Goal: Task Accomplishment & Management: Complete application form

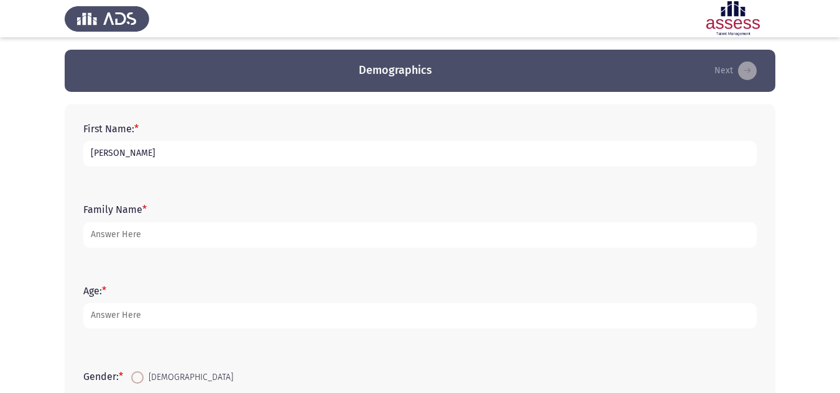
type input "[PERSON_NAME]"
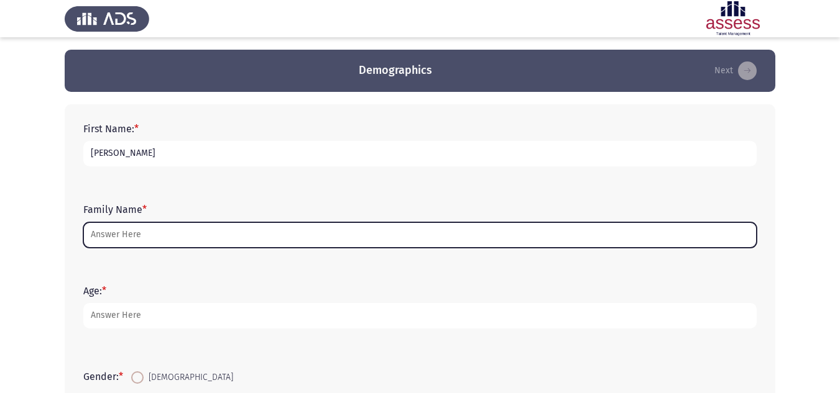
click at [163, 234] on input "Family Name *" at bounding box center [419, 235] width 673 height 25
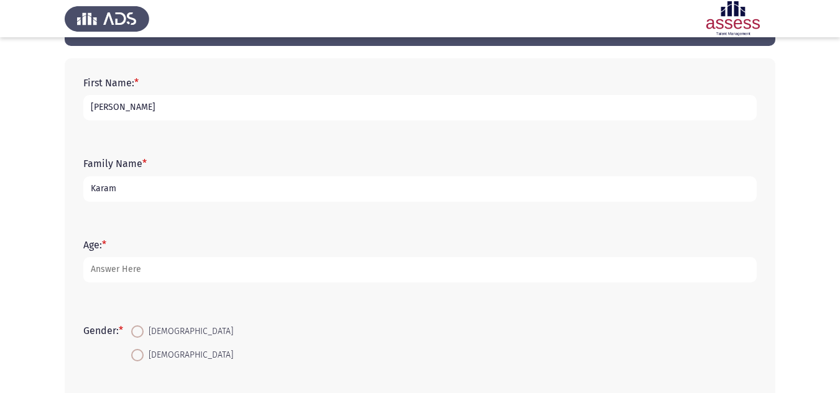
scroll to position [124, 0]
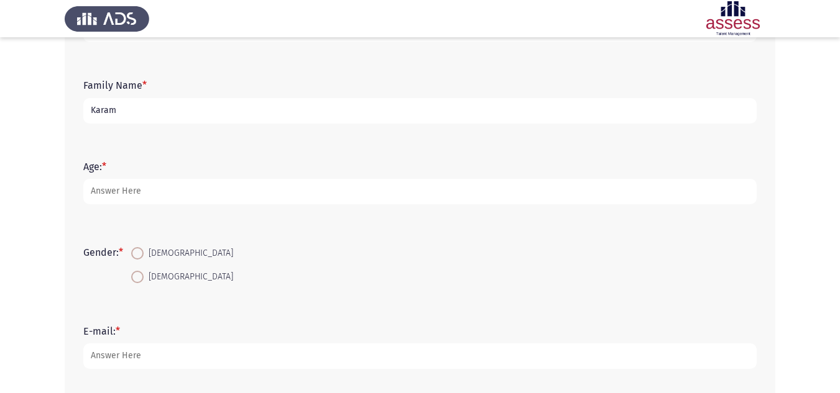
type input "Karam"
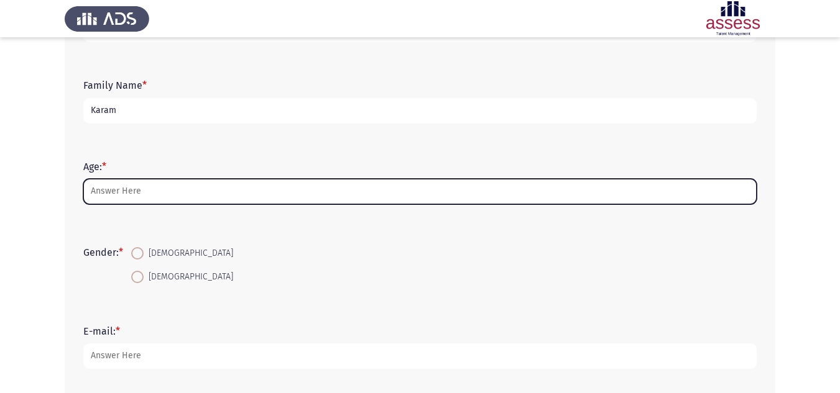
click at [150, 193] on input "Age: *" at bounding box center [419, 191] width 673 height 25
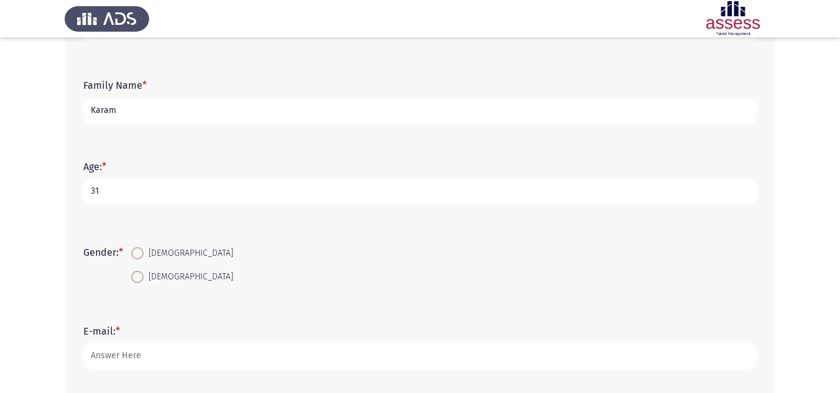
type input "31"
click at [152, 280] on span "[DEMOGRAPHIC_DATA]" at bounding box center [189, 277] width 90 height 15
click at [144, 280] on input "[DEMOGRAPHIC_DATA]" at bounding box center [137, 277] width 12 height 12
radio input "true"
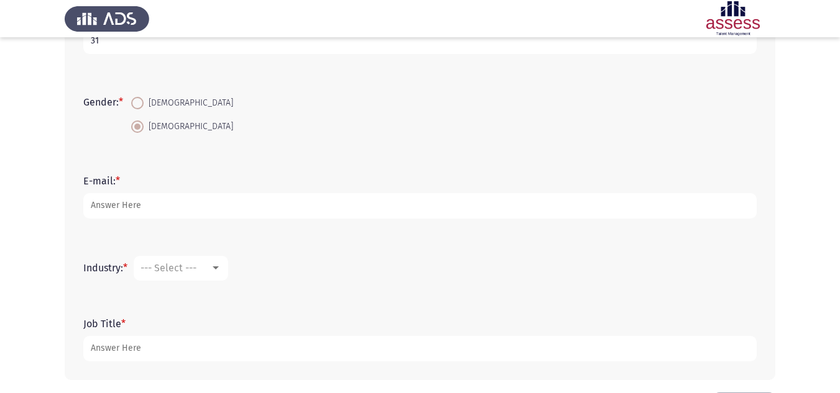
scroll to position [311, 0]
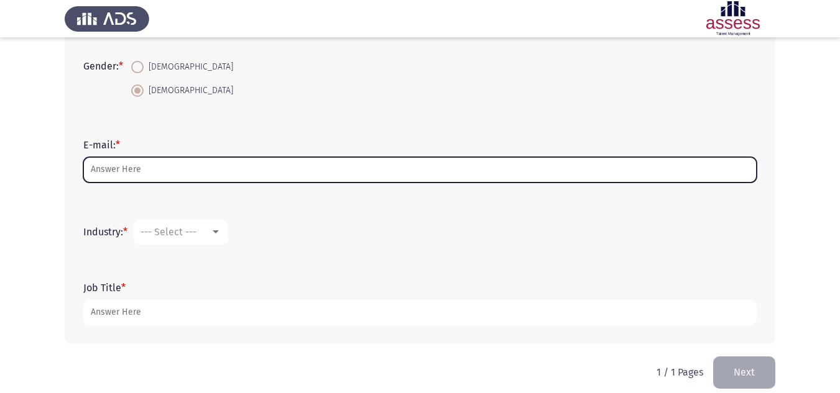
click at [185, 172] on input "E-mail: *" at bounding box center [419, 169] width 673 height 25
type input "[PERSON_NAME][EMAIL_ADDRESS][PERSON_NAME][DOMAIN_NAME]"
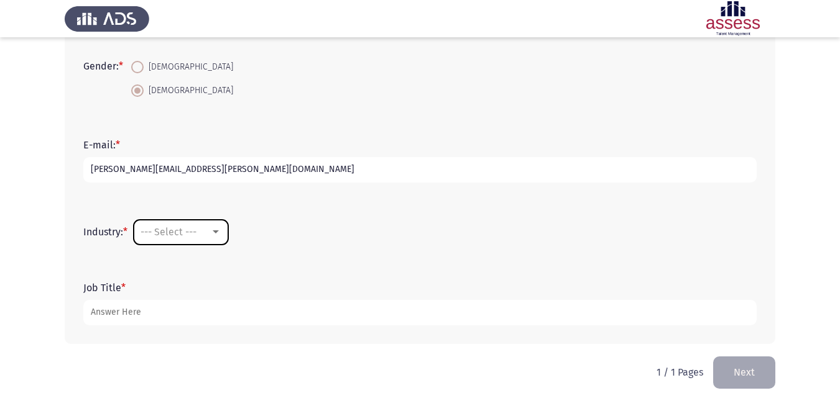
click at [167, 220] on mat-select "--- Select ---" at bounding box center [181, 232] width 94 height 25
click at [172, 233] on span "--- Select ---" at bounding box center [168, 232] width 56 height 12
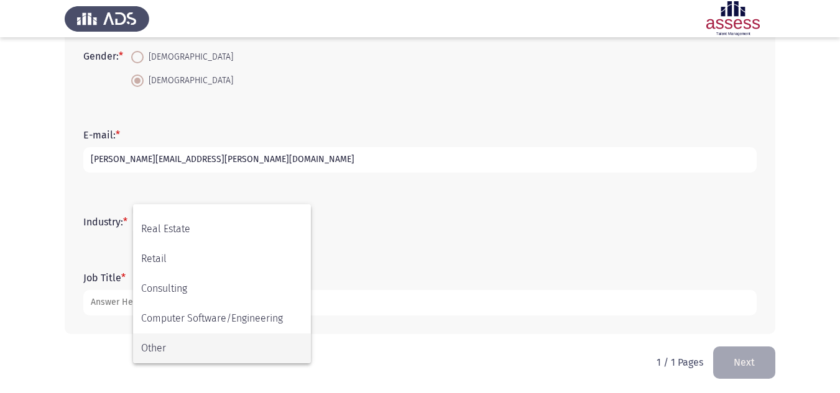
scroll to position [324, 0]
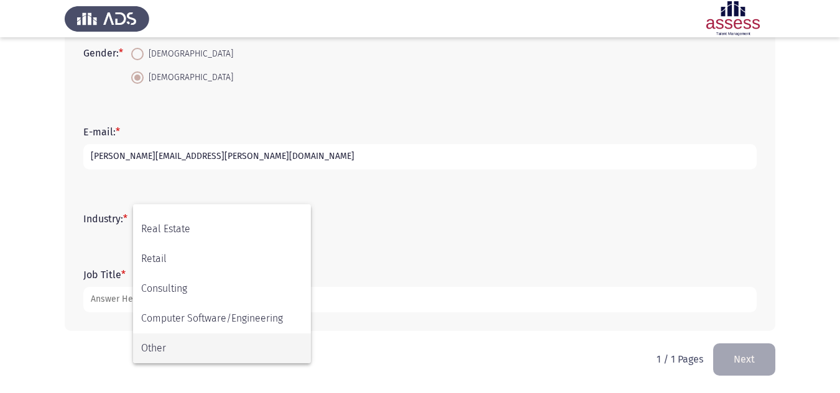
click at [181, 346] on span "Other" at bounding box center [222, 349] width 162 height 30
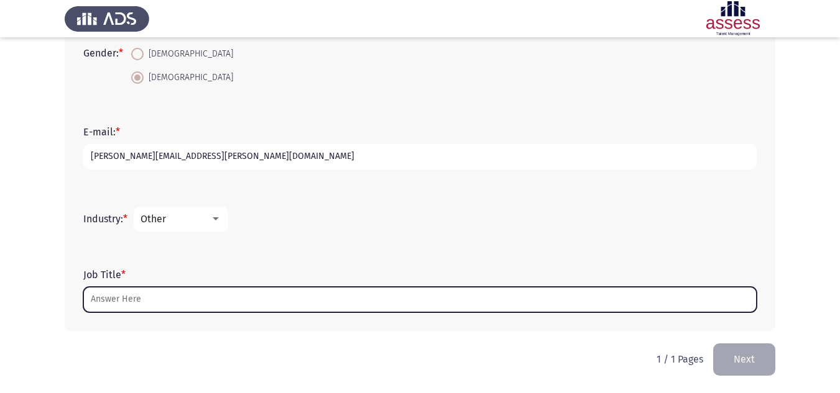
click at [132, 295] on input "Job Title *" at bounding box center [419, 299] width 673 height 25
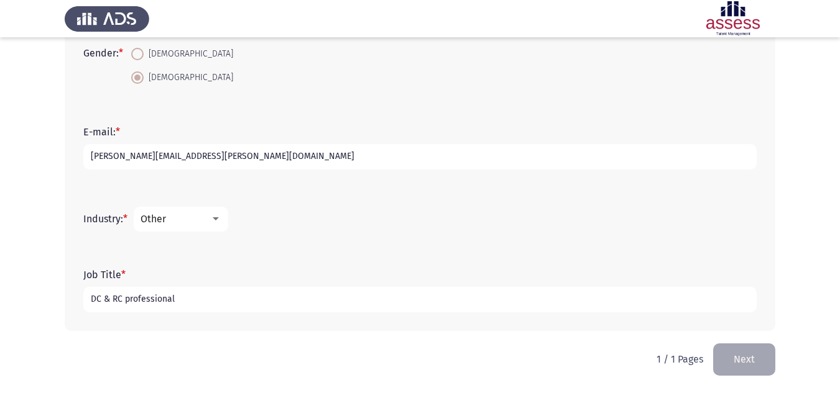
type input "DC & RC professional"
click at [744, 356] on button "Next" at bounding box center [744, 360] width 62 height 32
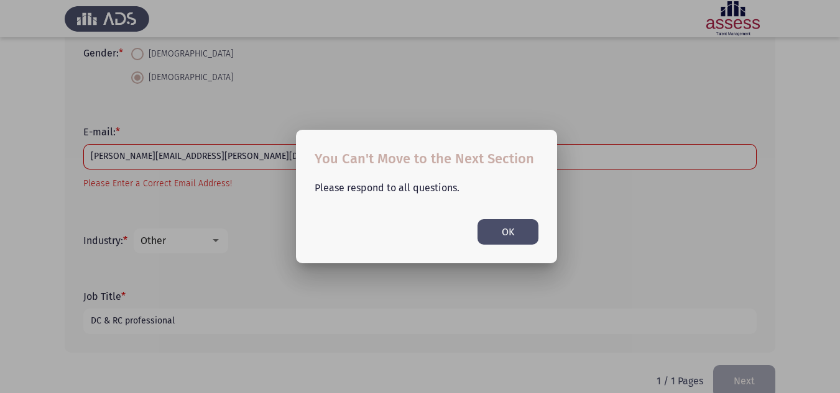
click at [506, 221] on button "OK" at bounding box center [507, 231] width 61 height 25
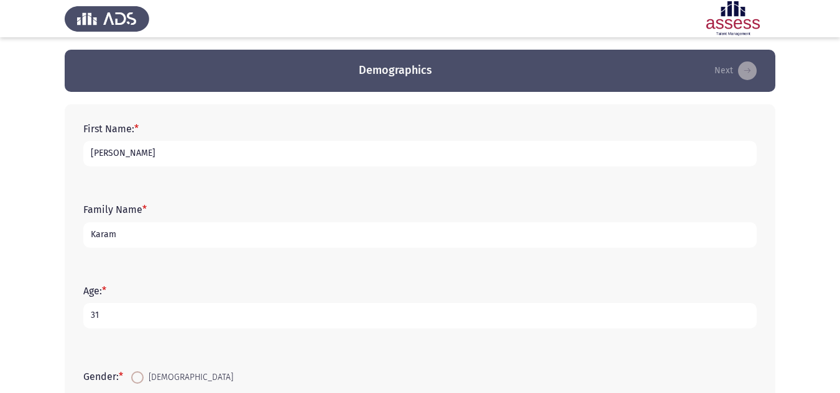
scroll to position [328, 0]
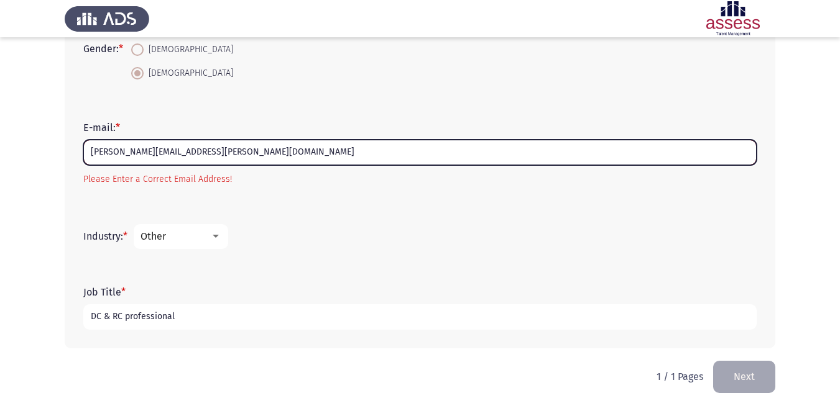
click at [115, 159] on input "[PERSON_NAME][EMAIL_ADDRESS][PERSON_NAME][DOMAIN_NAME]" at bounding box center [419, 152] width 673 height 25
drag, startPoint x: 219, startPoint y: 154, endPoint x: 85, endPoint y: 155, distance: 133.6
click at [85, 155] on input "[PERSON_NAME][EMAIL_ADDRESS][PERSON_NAME][DOMAIN_NAME]" at bounding box center [419, 152] width 673 height 25
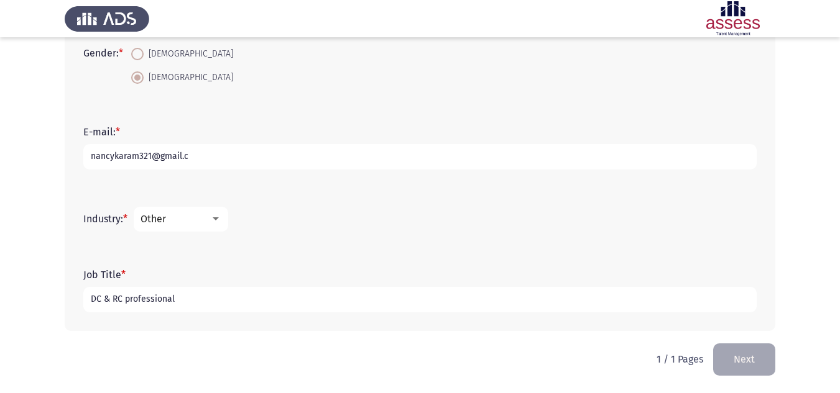
scroll to position [324, 0]
type input "[EMAIL_ADDRESS][DOMAIN_NAME]"
click at [755, 355] on button "Next" at bounding box center [744, 360] width 62 height 32
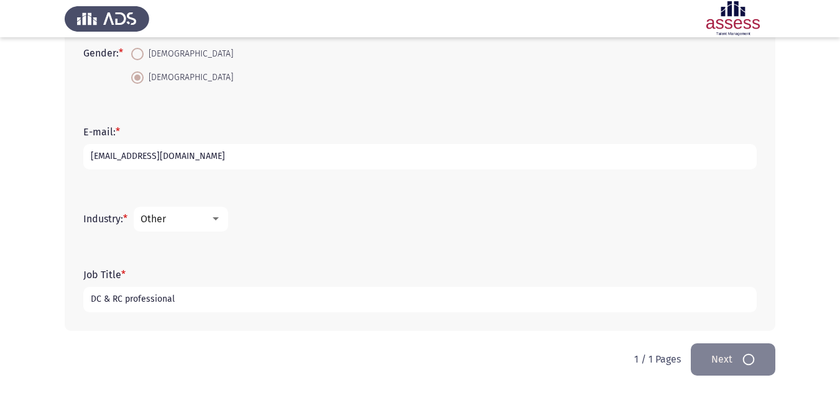
scroll to position [0, 0]
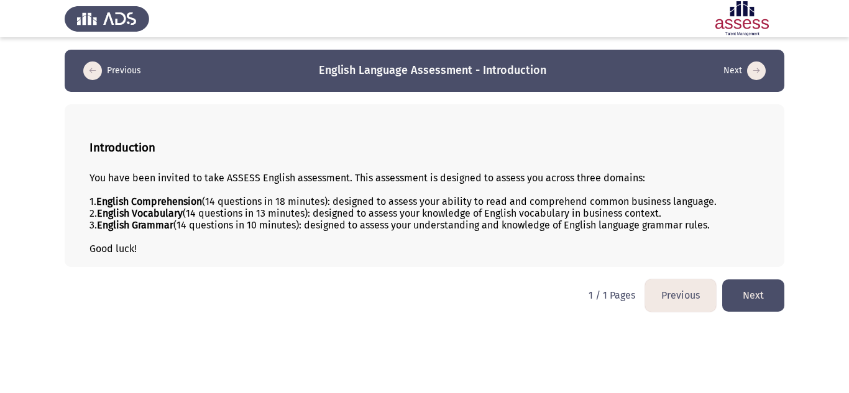
click at [106, 175] on div "You have been invited to take ASSESS English assessment. This assessment is des…" at bounding box center [425, 178] width 670 height 12
drag, startPoint x: 98, startPoint y: 177, endPoint x: 420, endPoint y: 183, distance: 322.0
click at [420, 183] on div "You have been invited to take ASSESS English assessment. This assessment is des…" at bounding box center [425, 178] width 670 height 12
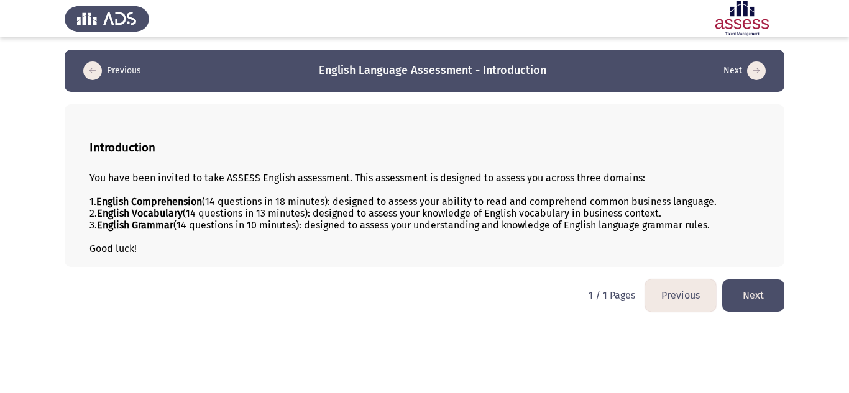
drag, startPoint x: 137, startPoint y: 201, endPoint x: 209, endPoint y: 202, distance: 71.5
click at [209, 202] on div "1. English Comprehension (14 questions in 18 minutes): designed to assess your …" at bounding box center [425, 202] width 670 height 12
drag, startPoint x: 134, startPoint y: 214, endPoint x: 194, endPoint y: 214, distance: 59.7
click at [194, 214] on div "2. English Vocabulary (14 questions in 13 minutes): designed to assess your kno…" at bounding box center [425, 214] width 670 height 12
drag, startPoint x: 150, startPoint y: 224, endPoint x: 160, endPoint y: 229, distance: 10.9
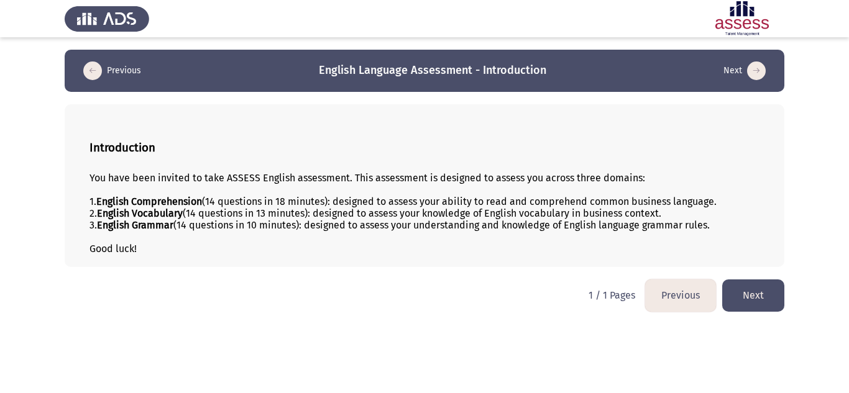
click at [157, 227] on b "English Grammar" at bounding box center [135, 225] width 76 height 12
click at [755, 283] on button "Next" at bounding box center [753, 296] width 62 height 32
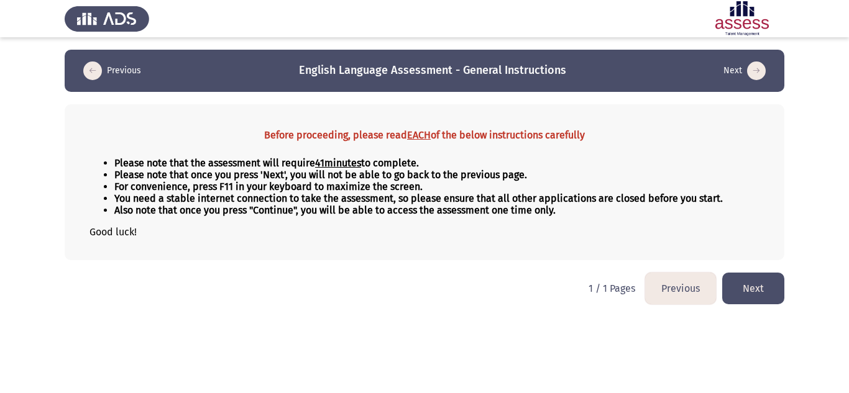
drag, startPoint x: 185, startPoint y: 157, endPoint x: 396, endPoint y: 246, distance: 228.7
click at [396, 246] on div "Please note that the assessment will require 41 minutes to complete. Please not…" at bounding box center [425, 197] width 670 height 101
drag, startPoint x: 265, startPoint y: 193, endPoint x: 334, endPoint y: 186, distance: 69.3
click at [334, 186] on ul "Please note that the assessment will require 41 minutes to complete. Please not…" at bounding box center [425, 186] width 670 height 59
click at [751, 289] on button "Next" at bounding box center [753, 289] width 62 height 32
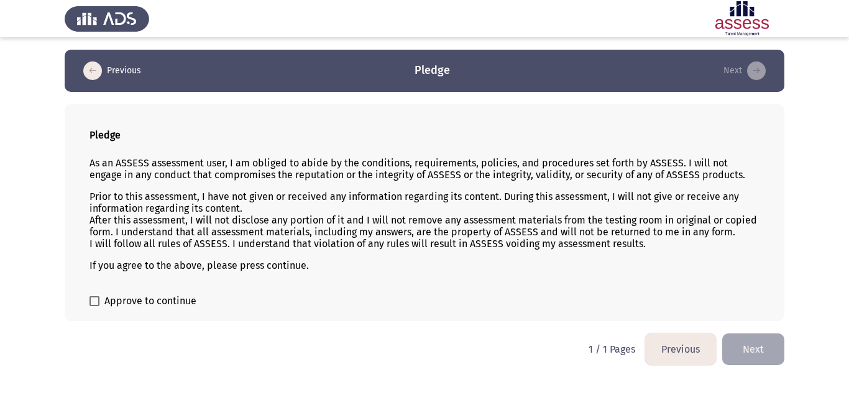
drag, startPoint x: 270, startPoint y: 182, endPoint x: 268, endPoint y: 229, distance: 47.3
click at [268, 229] on div "As an ASSESS assessment user, I am obliged to abide by the conditions, requirem…" at bounding box center [425, 214] width 670 height 134
click at [101, 300] on label "Approve to continue" at bounding box center [143, 301] width 107 height 15
click at [94, 306] on input "Approve to continue" at bounding box center [94, 306] width 1 height 1
checkbox input "true"
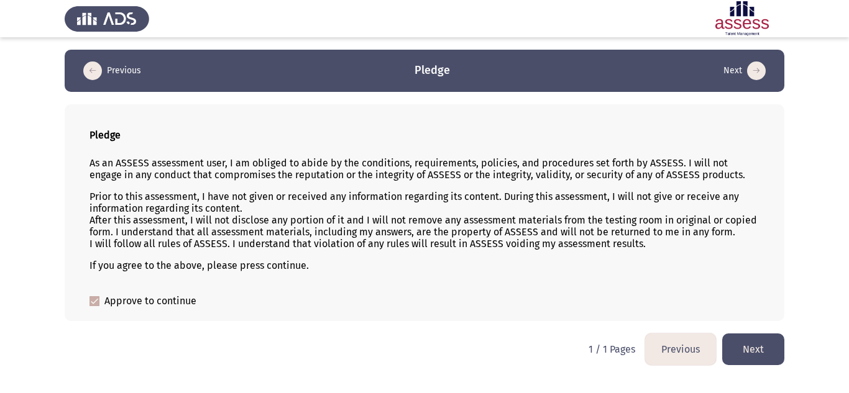
click at [768, 351] on button "Next" at bounding box center [753, 350] width 62 height 32
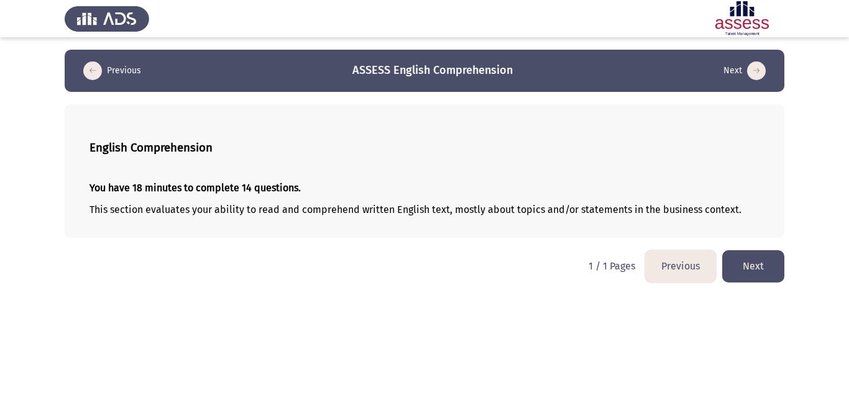
click at [760, 276] on button "Next" at bounding box center [753, 266] width 62 height 32
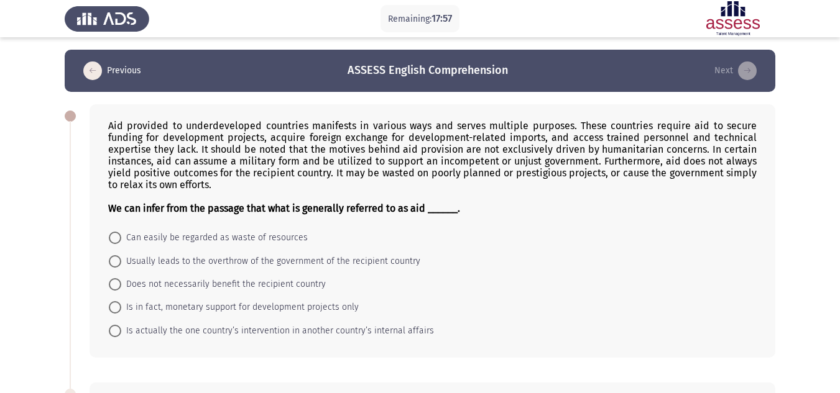
drag, startPoint x: 236, startPoint y: 173, endPoint x: 126, endPoint y: 144, distance: 114.3
click at [126, 144] on div "Aid provided to underdeveloped countries manifests in various ways and serves m…" at bounding box center [432, 167] width 648 height 94
drag, startPoint x: 111, startPoint y: 124, endPoint x: 188, endPoint y: 189, distance: 100.5
click at [188, 189] on div "Aid provided to underdeveloped countries manifests in various ways and serves m…" at bounding box center [432, 167] width 648 height 94
click at [187, 132] on div "Aid provided to underdeveloped countries manifests in various ways and serves m…" at bounding box center [432, 167] width 648 height 94
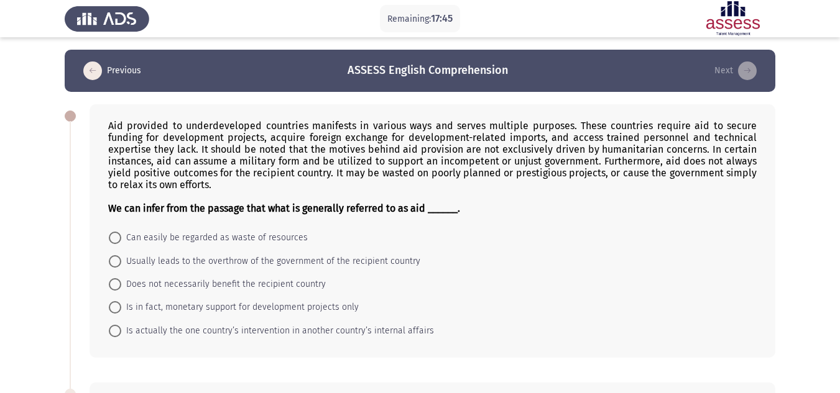
click at [181, 137] on div "Aid provided to underdeveloped countries manifests in various ways and serves m…" at bounding box center [432, 167] width 648 height 94
drag, startPoint x: 142, startPoint y: 127, endPoint x: 214, endPoint y: 193, distance: 97.7
click at [214, 193] on div "Aid provided to underdeveloped countries manifests in various ways and serves m…" at bounding box center [432, 167] width 648 height 94
drag, startPoint x: 106, startPoint y: 124, endPoint x: 198, endPoint y: 169, distance: 101.7
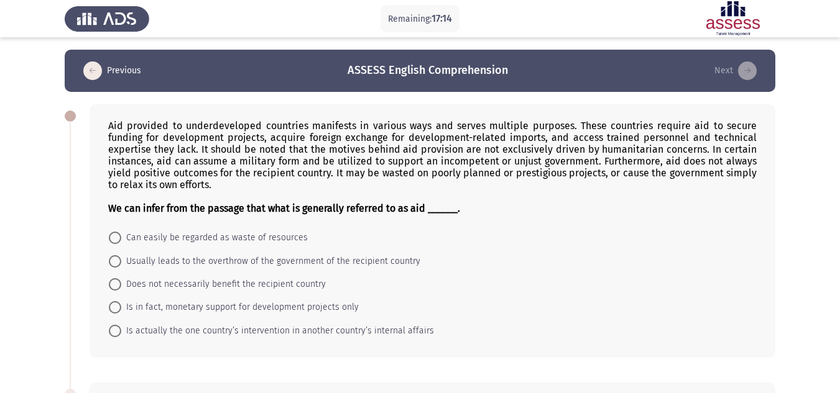
click at [198, 169] on div "Aid provided to underdeveloped countries manifests in various ways and serves m…" at bounding box center [433, 231] width 686 height 254
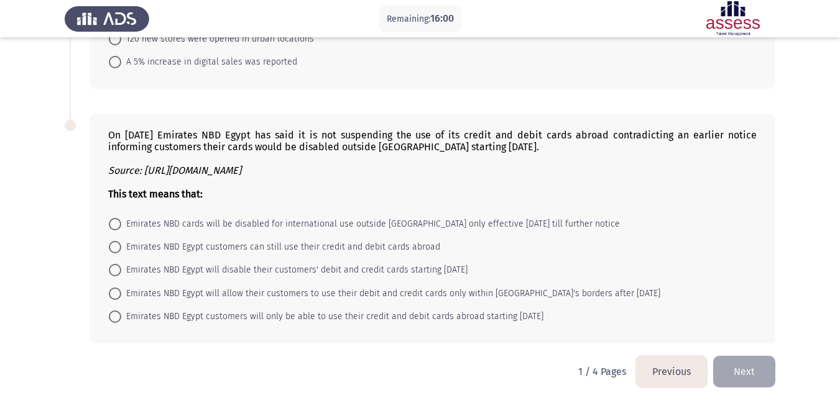
scroll to position [720, 0]
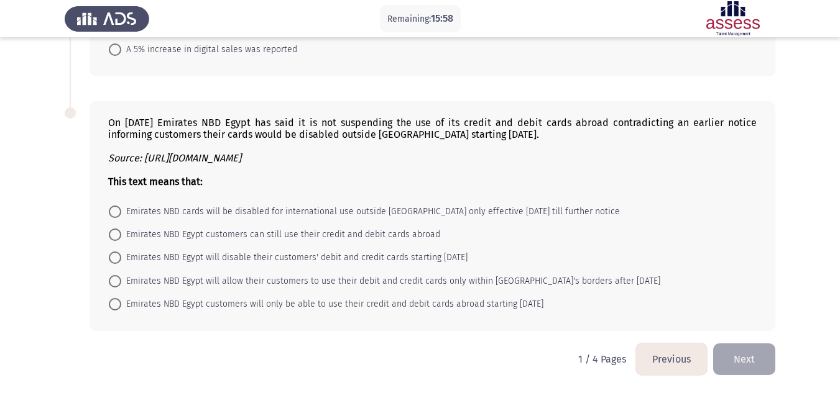
drag, startPoint x: 117, startPoint y: 121, endPoint x: 224, endPoint y: 135, distance: 107.2
click at [224, 135] on div "On [DATE] Emirates NBD Egypt has said it is not suspending the use of its credi…" at bounding box center [432, 152] width 648 height 71
click at [303, 213] on span "Emirates NBD cards will be disabled for international use outside [GEOGRAPHIC_D…" at bounding box center [370, 211] width 499 height 15
click at [121, 213] on input "Emirates NBD cards will be disabled for international use outside [GEOGRAPHIC_D…" at bounding box center [115, 212] width 12 height 12
radio input "true"
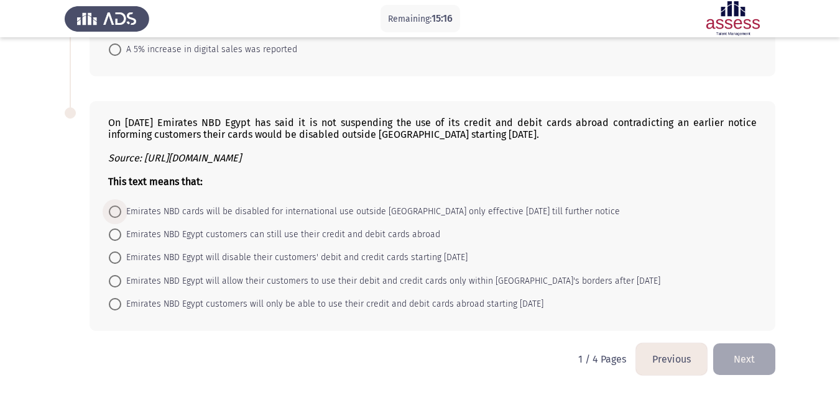
scroll to position [719, 0]
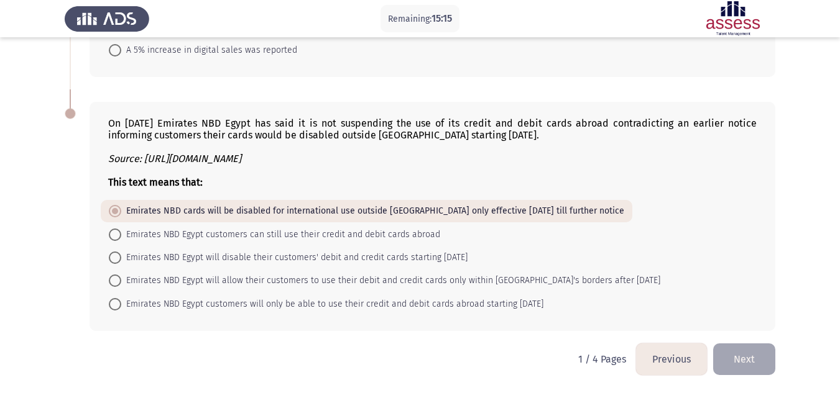
click at [273, 208] on span "Emirates NBD cards will be disabled for international use outside [GEOGRAPHIC_D…" at bounding box center [372, 211] width 503 height 15
click at [121, 208] on input "Emirates NBD cards will be disabled for international use outside [GEOGRAPHIC_D…" at bounding box center [115, 211] width 12 height 12
click at [233, 236] on span "Emirates NBD Egypt customers can still use their credit and debit cards abroad" at bounding box center [280, 234] width 319 height 15
click at [121, 236] on input "Emirates NBD Egypt customers can still use their credit and debit cards abroad" at bounding box center [115, 235] width 12 height 12
radio input "true"
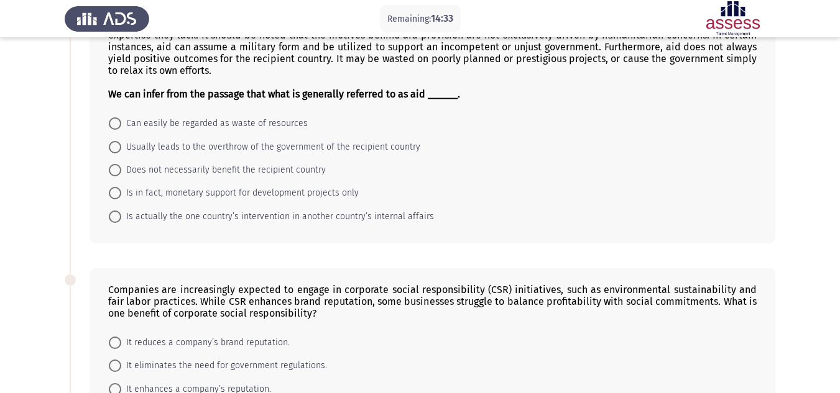
scroll to position [0, 0]
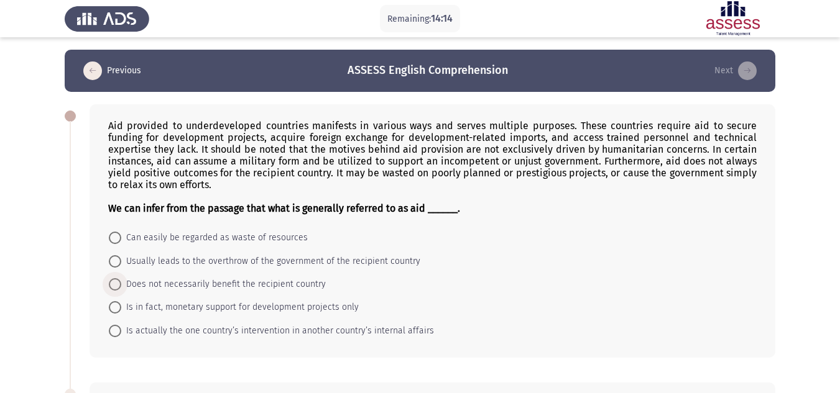
click at [189, 285] on span "Does not necessarily benefit the recipient country" at bounding box center [223, 284] width 204 height 15
click at [121, 285] on input "Does not necessarily benefit the recipient country" at bounding box center [115, 284] width 12 height 12
radio input "true"
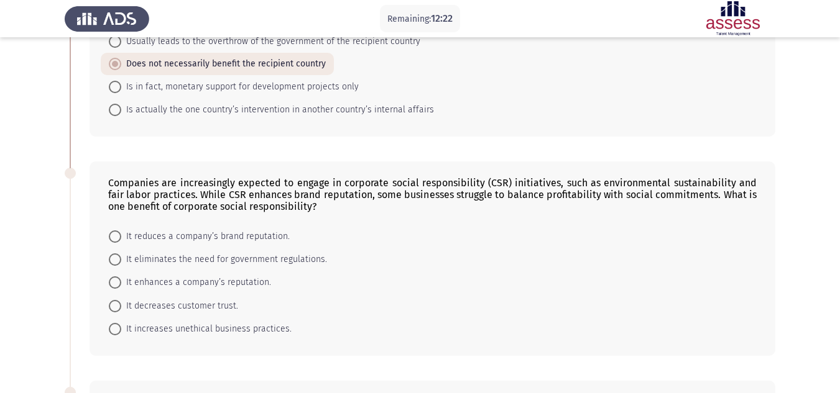
scroll to position [221, 0]
click at [169, 288] on span "It enhances a company’s reputation." at bounding box center [196, 282] width 150 height 15
click at [121, 288] on input "It enhances a company’s reputation." at bounding box center [115, 282] width 12 height 12
radio input "true"
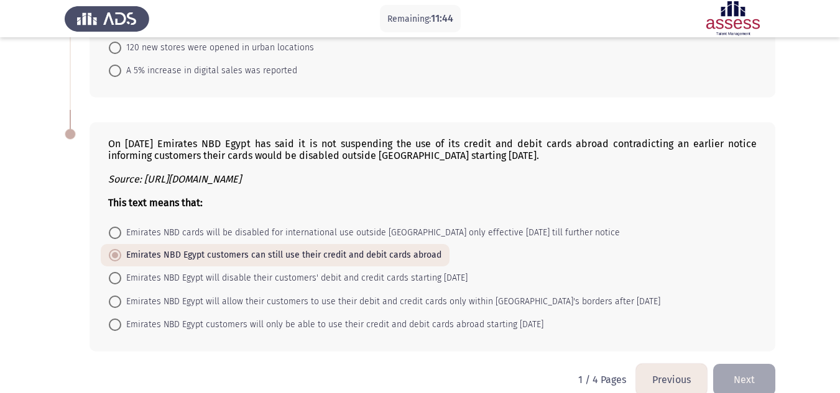
scroll to position [717, 0]
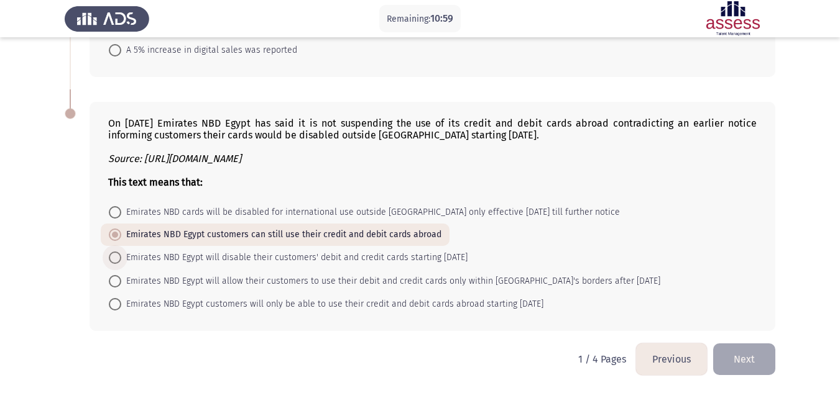
click at [317, 265] on span "Emirates NBD Egypt will disable their customers' debit and credit cards startin…" at bounding box center [294, 257] width 346 height 15
click at [121, 264] on input "Emirates NBD Egypt will disable their customers' debit and credit cards startin…" at bounding box center [115, 258] width 12 height 12
radio input "true"
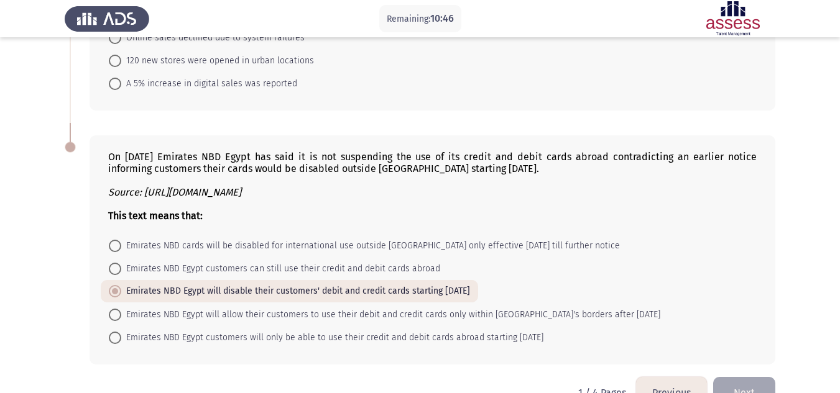
scroll to position [497, 0]
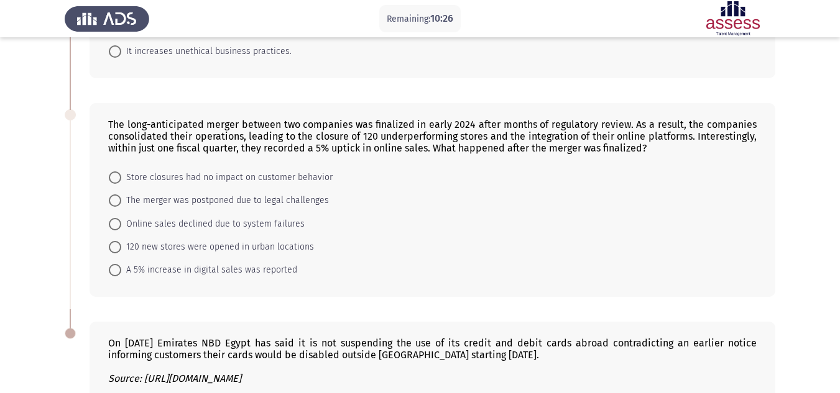
click at [178, 269] on span "A 5% increase in digital sales was reported" at bounding box center [209, 270] width 176 height 15
click at [121, 269] on input "A 5% increase in digital sales was reported" at bounding box center [115, 270] width 12 height 12
radio input "true"
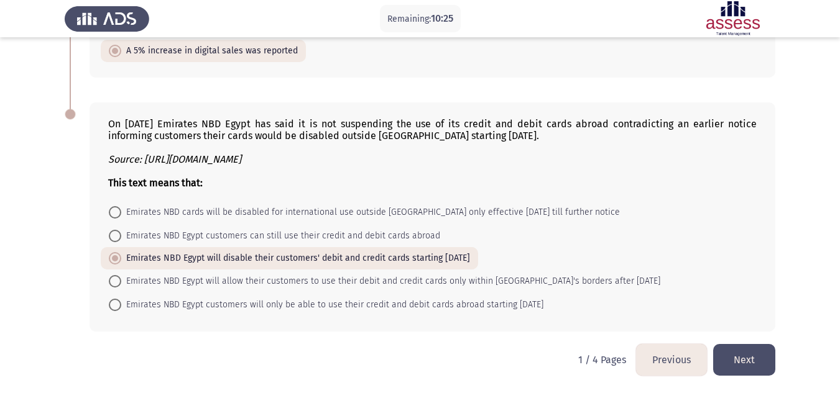
scroll to position [717, 0]
click at [121, 208] on span at bounding box center [115, 212] width 12 height 12
click at [121, 208] on input "Emirates NBD cards will be disabled for international use outside [GEOGRAPHIC_D…" at bounding box center [115, 212] width 12 height 12
radio input "true"
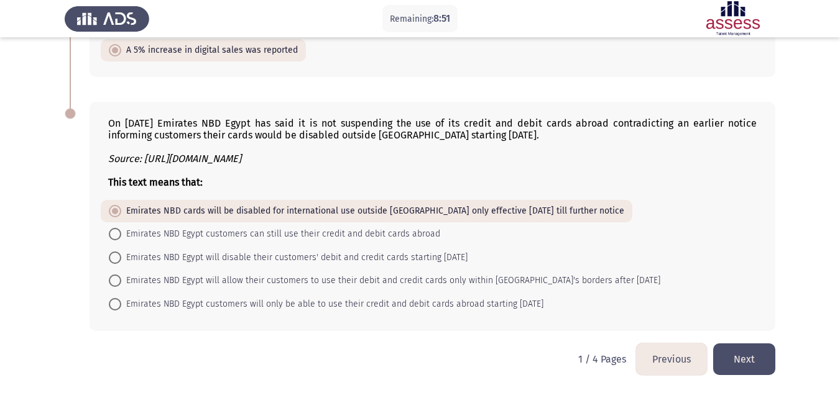
drag, startPoint x: 124, startPoint y: 119, endPoint x: 305, endPoint y: 196, distance: 196.9
click at [305, 196] on div "On [DATE] Emirates NBD Egypt has said it is not suspending the use of its credi…" at bounding box center [433, 216] width 686 height 229
click at [134, 224] on mat-radio-button "Emirates NBD Egypt customers can still use their credit and debit cards abroad" at bounding box center [274, 234] width 347 height 23
click at [142, 230] on span "Emirates NBD Egypt customers can still use their credit and debit cards abroad" at bounding box center [280, 234] width 319 height 15
click at [121, 230] on input "Emirates NBD Egypt customers can still use their credit and debit cards abroad" at bounding box center [115, 234] width 12 height 12
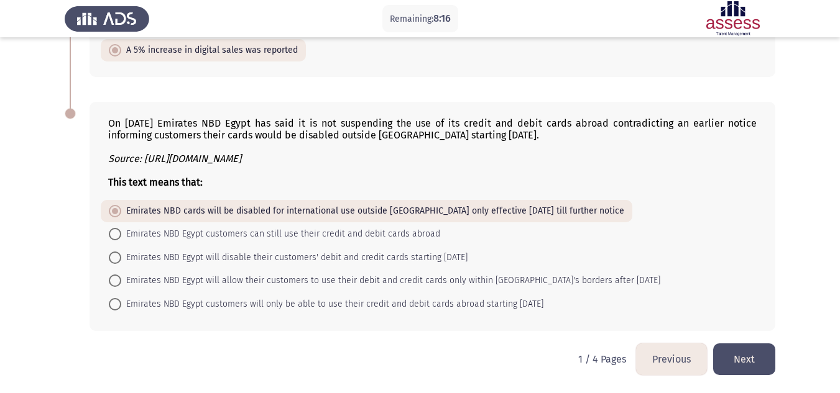
radio input "true"
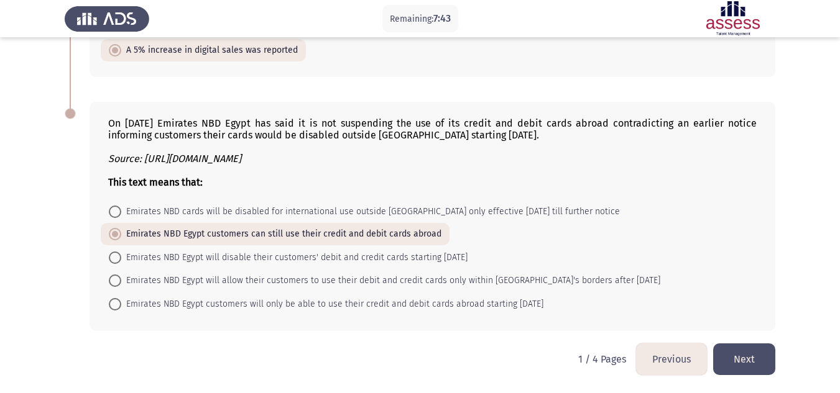
drag, startPoint x: 120, startPoint y: 116, endPoint x: 437, endPoint y: 134, distance: 317.5
click at [437, 134] on div "On [DATE] Emirates NBD Egypt has said it is not suspending the use of its credi…" at bounding box center [433, 216] width 686 height 229
drag, startPoint x: 467, startPoint y: 132, endPoint x: 411, endPoint y: 117, distance: 58.1
click at [411, 117] on div "On [DATE] Emirates NBD Egypt has said it is not suspending the use of its credi…" at bounding box center [433, 216] width 686 height 229
click at [751, 353] on button "Next" at bounding box center [744, 360] width 62 height 32
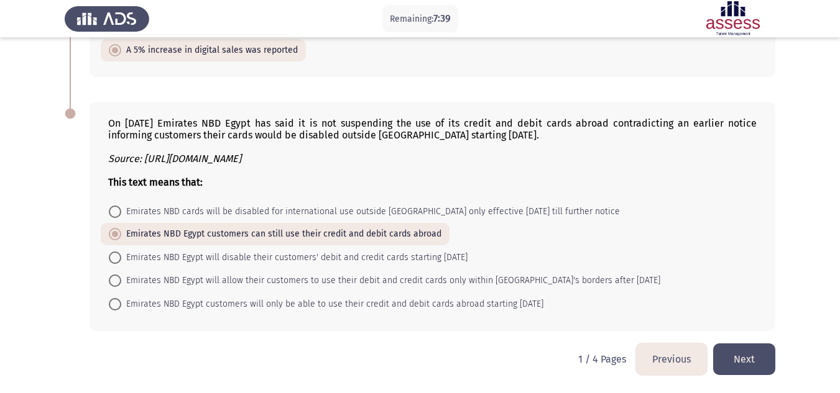
scroll to position [0, 0]
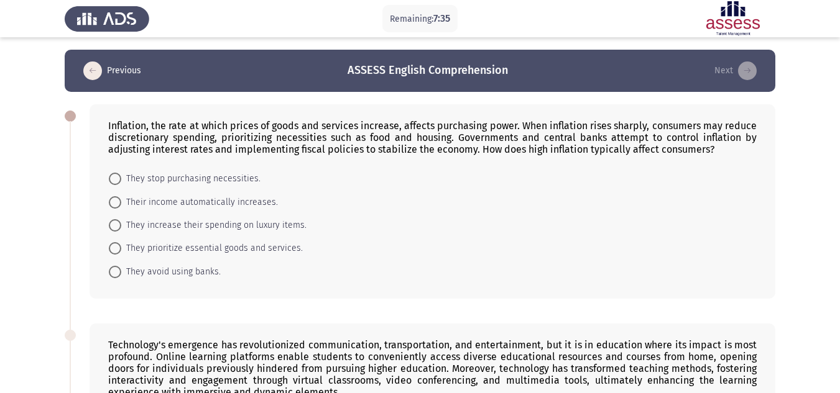
drag, startPoint x: 106, startPoint y: 120, endPoint x: 163, endPoint y: 152, distance: 65.1
click at [163, 152] on div "Inflation, the rate at which prices of goods and services increase, affects pur…" at bounding box center [433, 201] width 686 height 195
drag, startPoint x: 192, startPoint y: 246, endPoint x: 192, endPoint y: 231, distance: 14.9
click at [192, 246] on span "They prioritize essential goods and services." at bounding box center [212, 248] width 182 height 15
click at [121, 246] on input "They prioritize essential goods and services." at bounding box center [115, 248] width 12 height 12
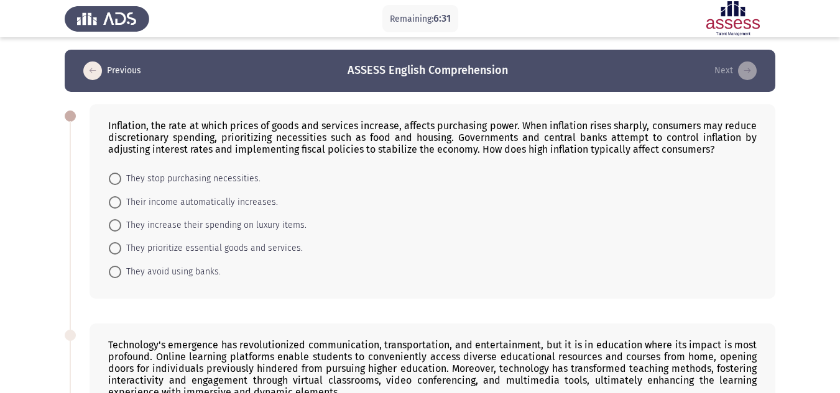
radio input "true"
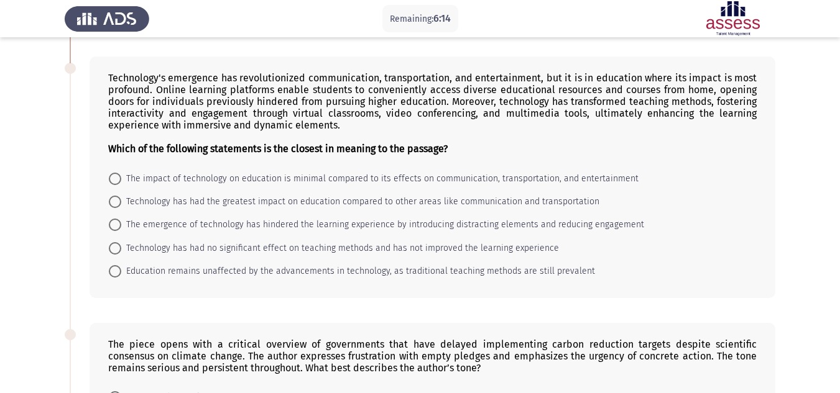
scroll to position [249, 0]
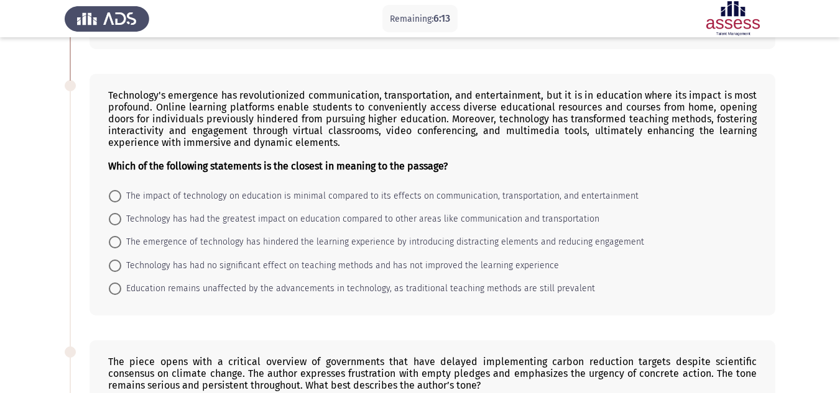
click at [168, 214] on span "Technology has had the greatest impact on education compared to other areas lik…" at bounding box center [360, 219] width 478 height 15
click at [121, 214] on input "Technology has had the greatest impact on education compared to other areas lik…" at bounding box center [115, 219] width 12 height 12
radio input "true"
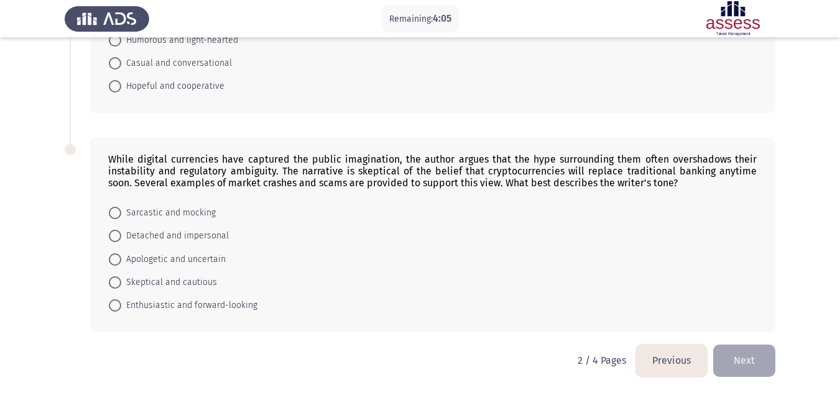
scroll to position [671, 0]
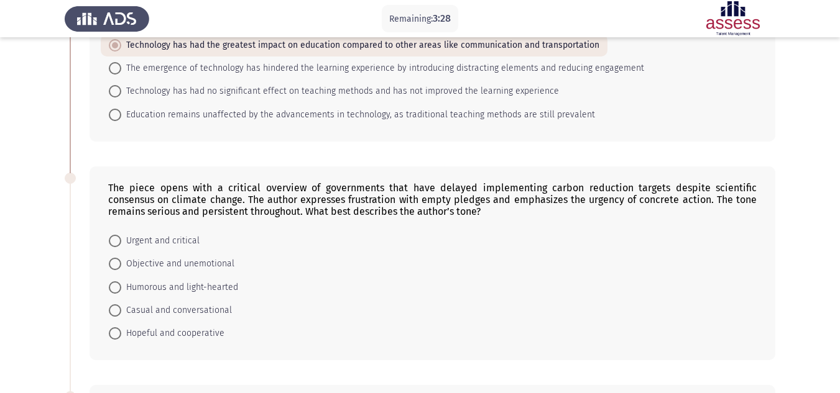
click at [167, 240] on span "Urgent and critical" at bounding box center [160, 241] width 78 height 15
click at [121, 240] on input "Urgent and critical" at bounding box center [115, 241] width 12 height 12
radio input "true"
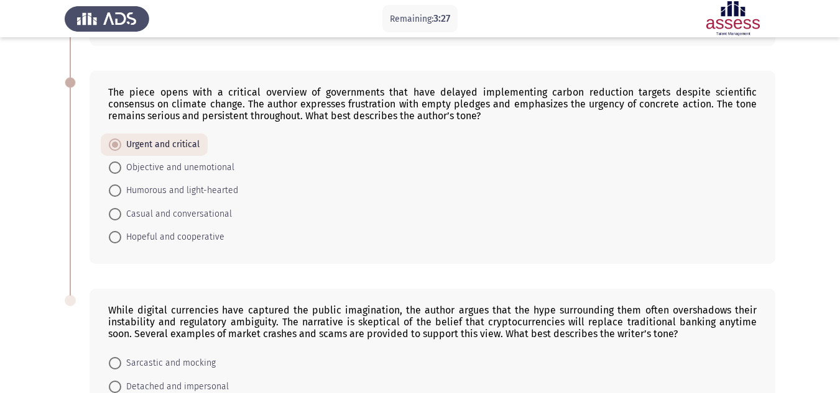
scroll to position [670, 0]
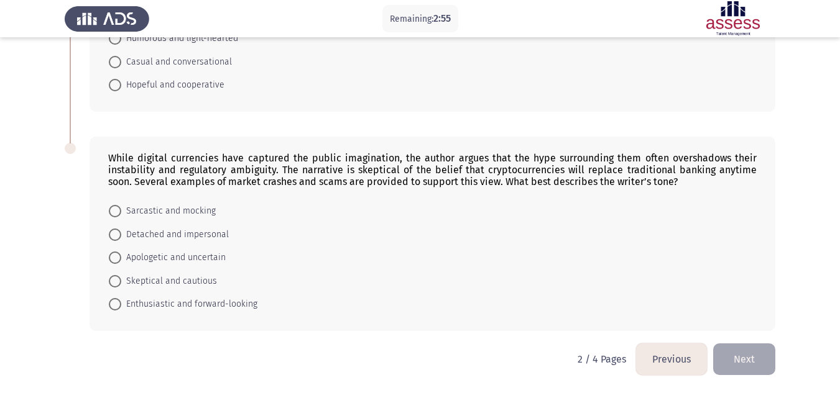
click at [180, 284] on span "Skeptical and cautious" at bounding box center [169, 281] width 96 height 15
click at [121, 284] on input "Skeptical and cautious" at bounding box center [115, 281] width 12 height 12
radio input "true"
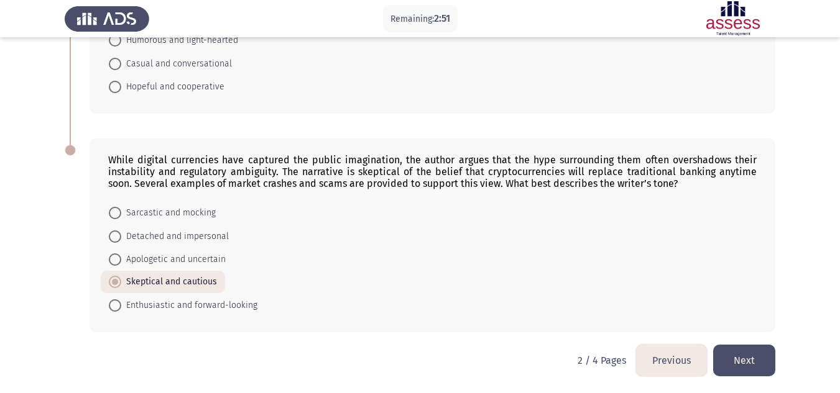
scroll to position [669, 0]
click at [753, 359] on button "Next" at bounding box center [744, 360] width 62 height 32
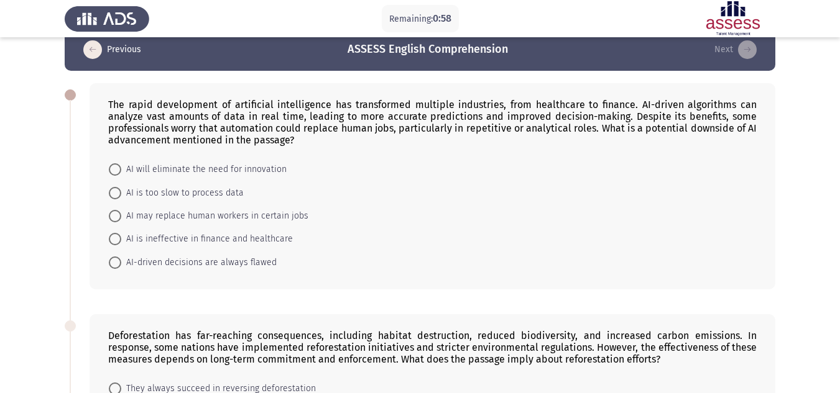
scroll to position [0, 0]
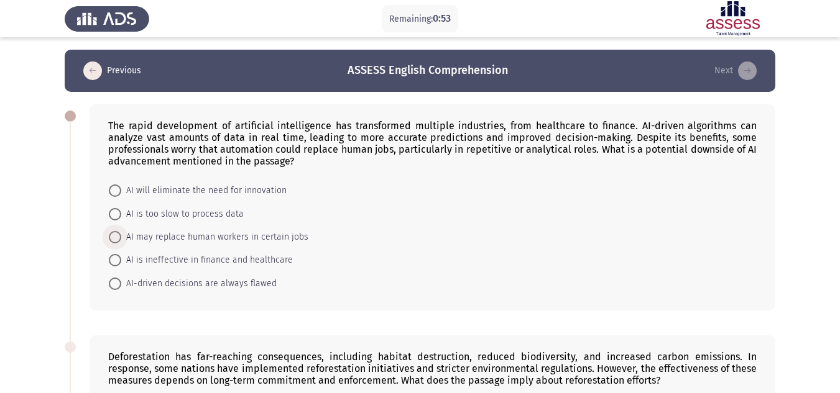
click at [209, 236] on span "AI may replace human workers in certain jobs" at bounding box center [214, 237] width 187 height 15
click at [121, 236] on input "AI may replace human workers in certain jobs" at bounding box center [115, 237] width 12 height 12
radio input "true"
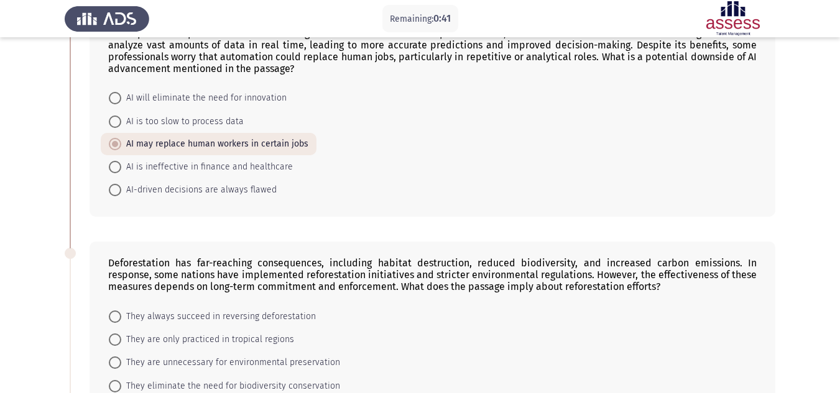
scroll to position [186, 0]
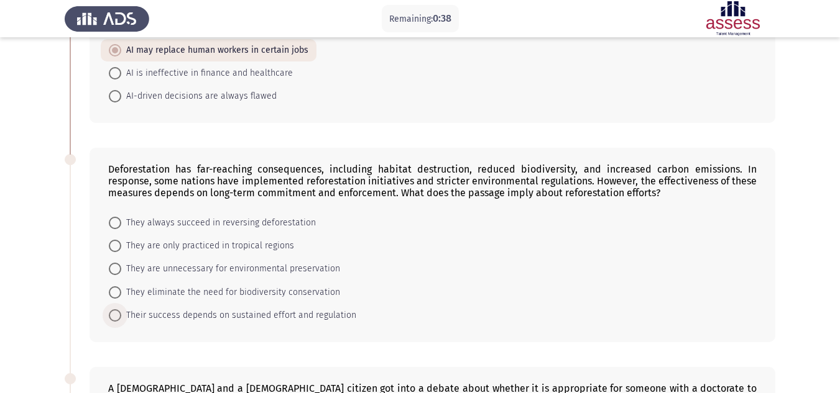
click at [183, 313] on span "Their success depends on sustained effort and regulation" at bounding box center [238, 315] width 235 height 15
click at [121, 313] on input "Their success depends on sustained effort and regulation" at bounding box center [115, 316] width 12 height 12
radio input "true"
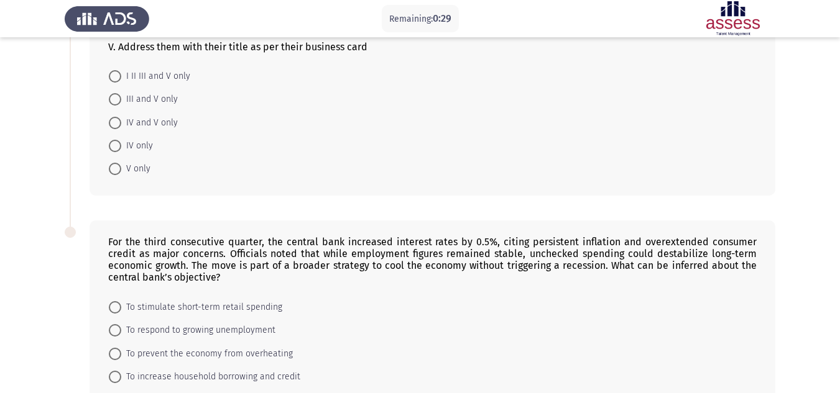
scroll to position [824, 0]
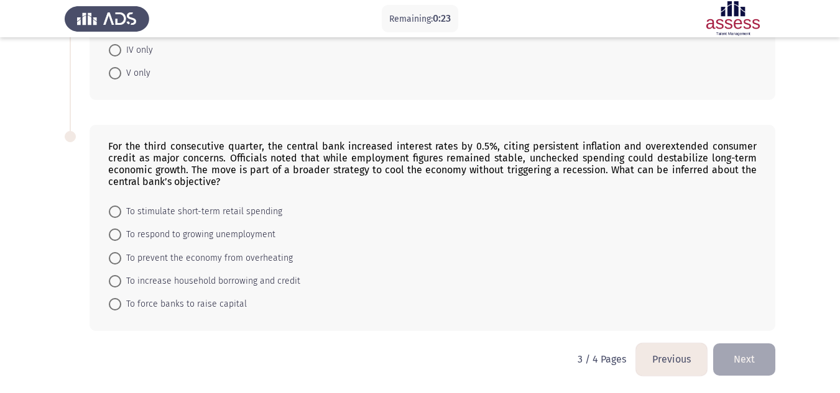
click at [437, 160] on div "For the third consecutive quarter, the central bank increased interest rates by…" at bounding box center [432, 163] width 648 height 47
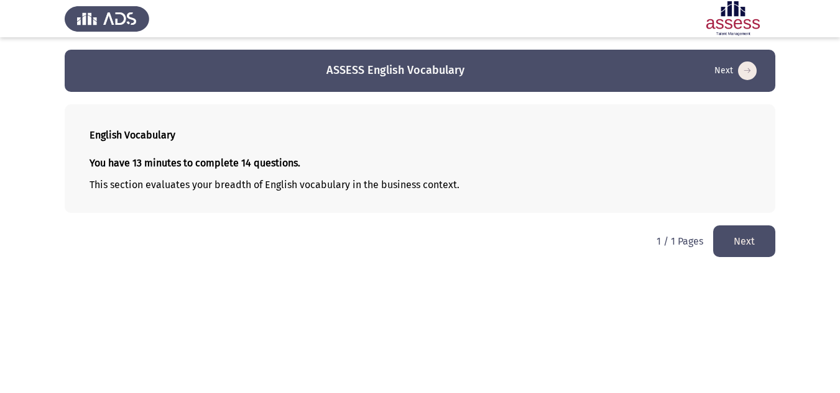
scroll to position [0, 0]
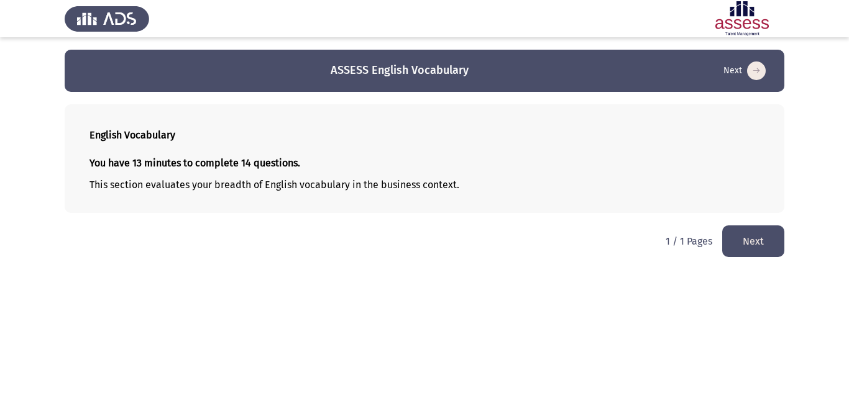
click at [735, 244] on button "Next" at bounding box center [753, 242] width 62 height 32
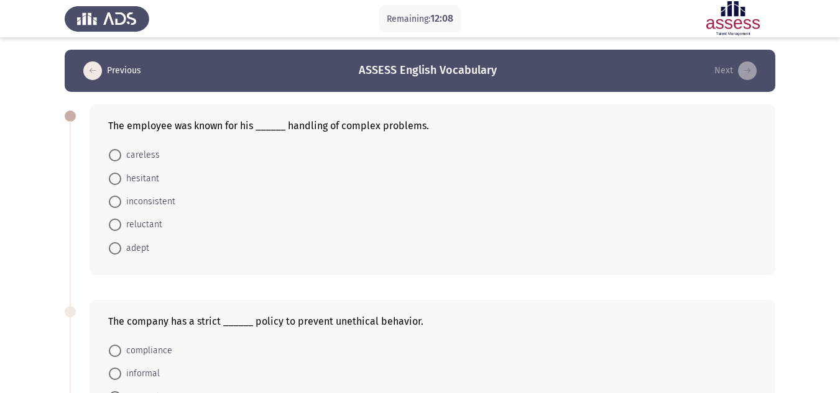
click at [116, 250] on span at bounding box center [115, 248] width 12 height 12
click at [116, 250] on input "adept" at bounding box center [115, 248] width 12 height 12
radio input "true"
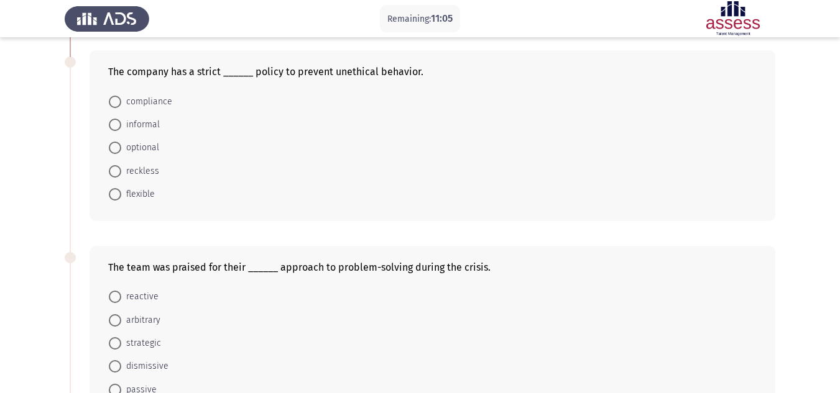
scroll to position [311, 0]
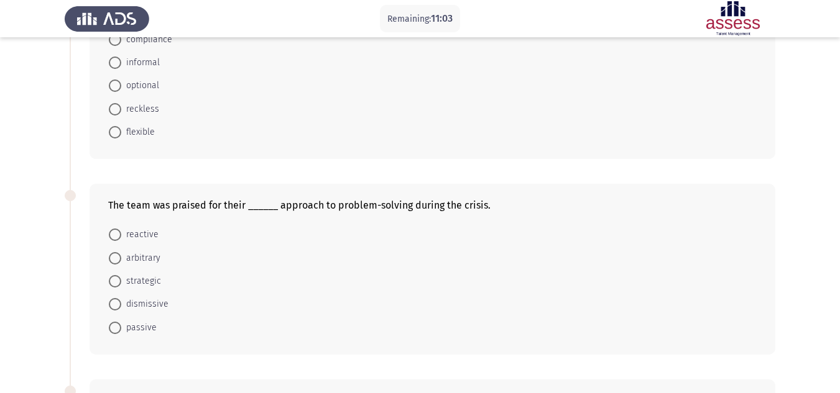
click at [157, 278] on span "strategic" at bounding box center [141, 281] width 40 height 15
click at [121, 278] on input "strategic" at bounding box center [115, 281] width 12 height 12
radio input "true"
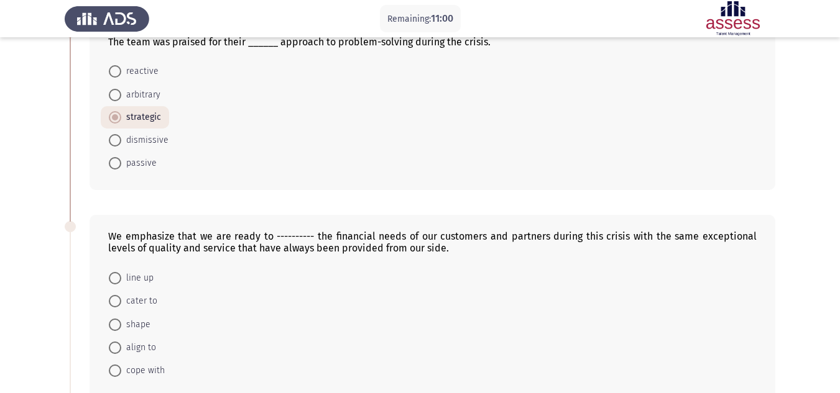
scroll to position [497, 0]
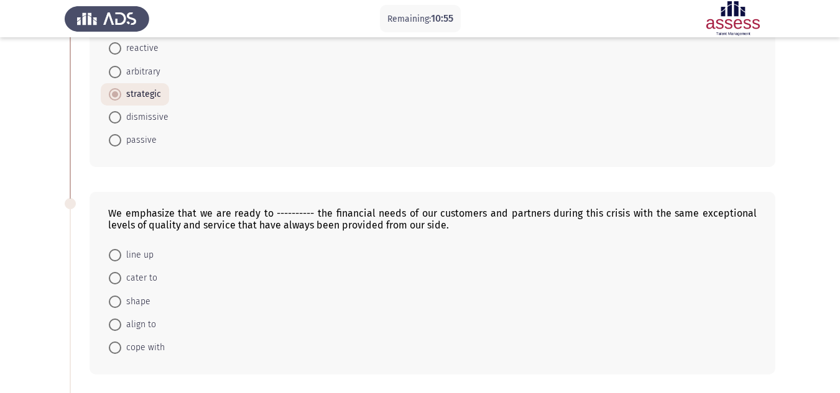
click at [146, 326] on span "align to" at bounding box center [138, 325] width 35 height 15
click at [121, 326] on input "align to" at bounding box center [115, 325] width 12 height 12
radio input "true"
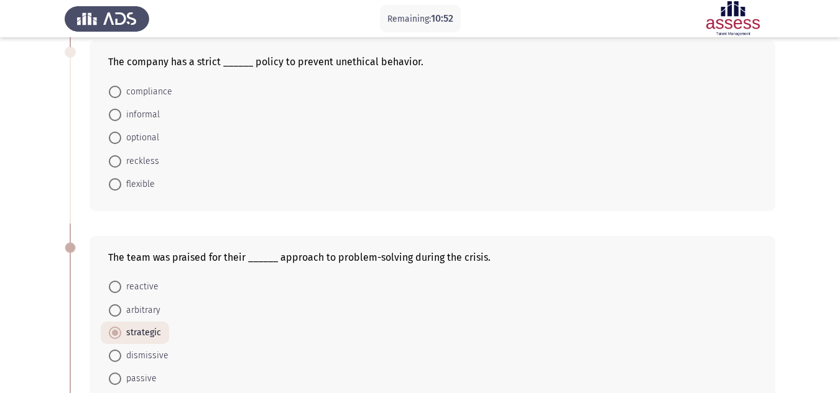
scroll to position [186, 0]
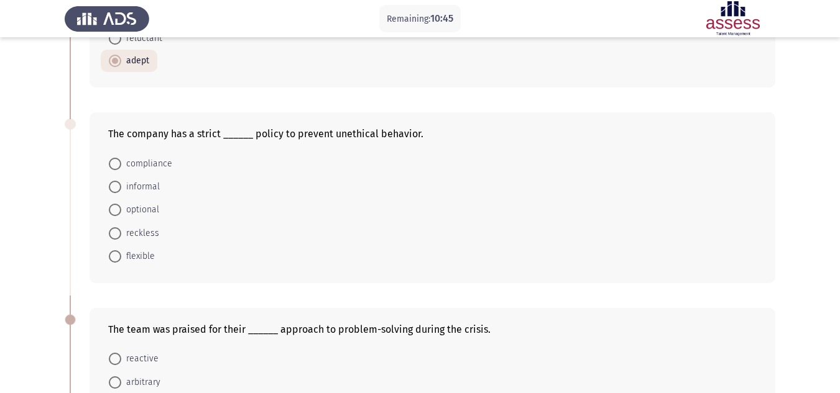
drag, startPoint x: 423, startPoint y: 138, endPoint x: 167, endPoint y: 153, distance: 256.5
click at [167, 153] on div "The company has a strict ______ policy to prevent unethical behavior. complianc…" at bounding box center [433, 198] width 686 height 171
click at [152, 168] on span "compliance" at bounding box center [146, 164] width 51 height 15
click at [121, 168] on input "compliance" at bounding box center [115, 164] width 12 height 12
radio input "true"
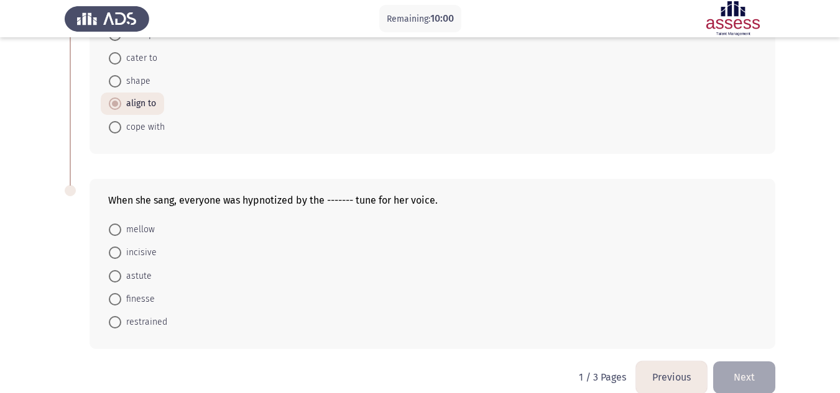
scroll to position [735, 0]
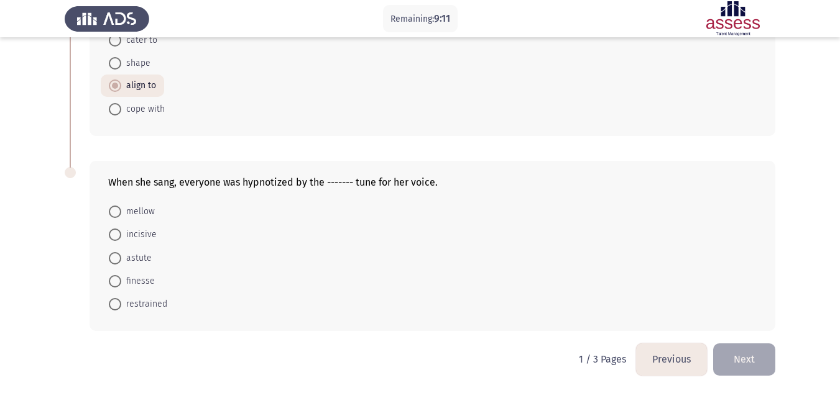
click at [139, 305] on span "restrained" at bounding box center [144, 304] width 46 height 15
click at [121, 305] on input "restrained" at bounding box center [115, 304] width 12 height 12
radio input "true"
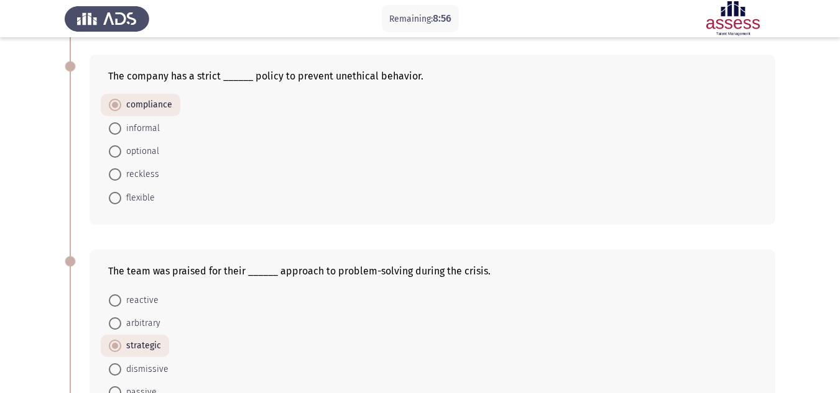
scroll to position [237, 0]
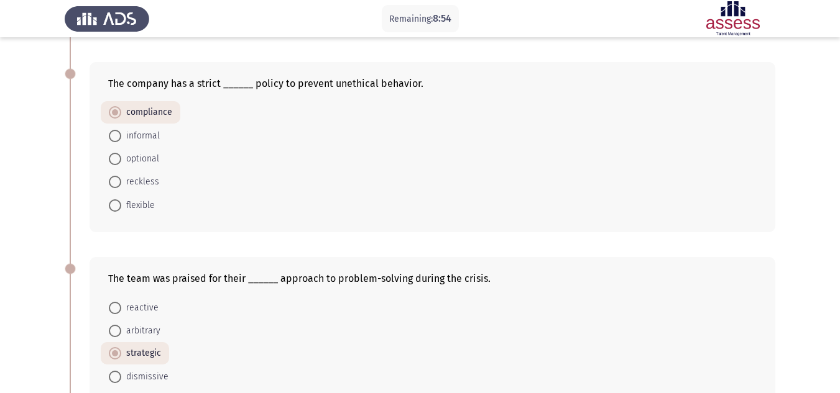
click at [137, 156] on span "optional" at bounding box center [140, 159] width 38 height 15
click at [121, 156] on input "optional" at bounding box center [115, 159] width 12 height 12
radio input "true"
click at [155, 109] on span "compliance" at bounding box center [146, 113] width 51 height 15
click at [121, 109] on input "compliance" at bounding box center [115, 114] width 12 height 12
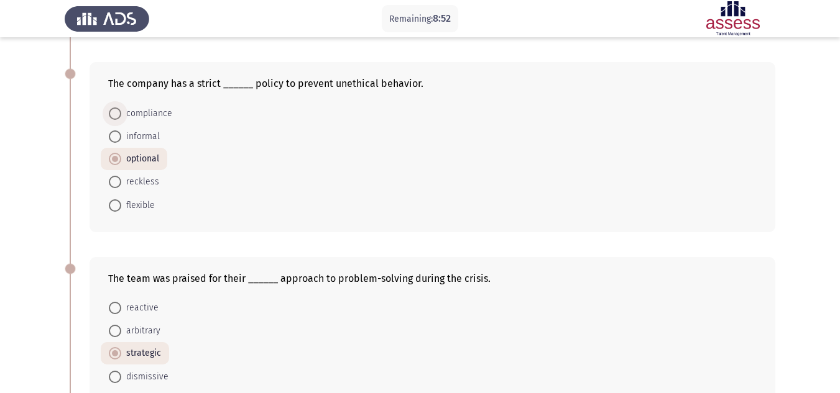
radio input "true"
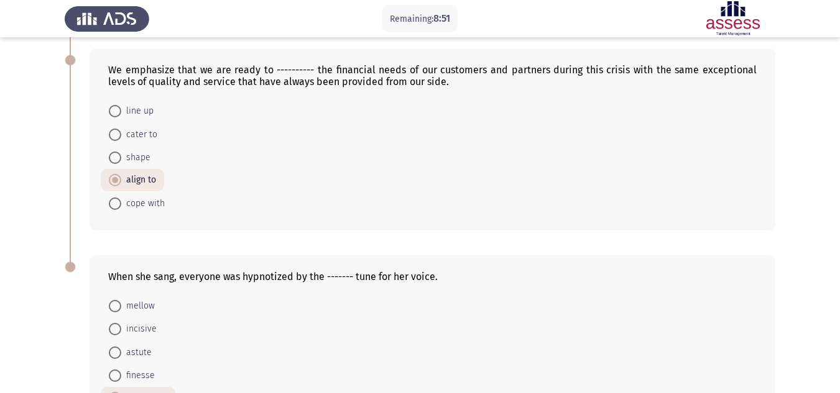
scroll to position [734, 0]
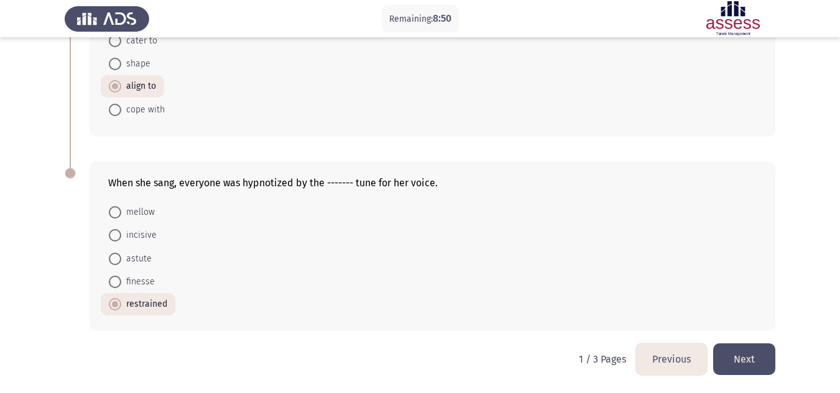
click at [733, 355] on button "Next" at bounding box center [744, 360] width 62 height 32
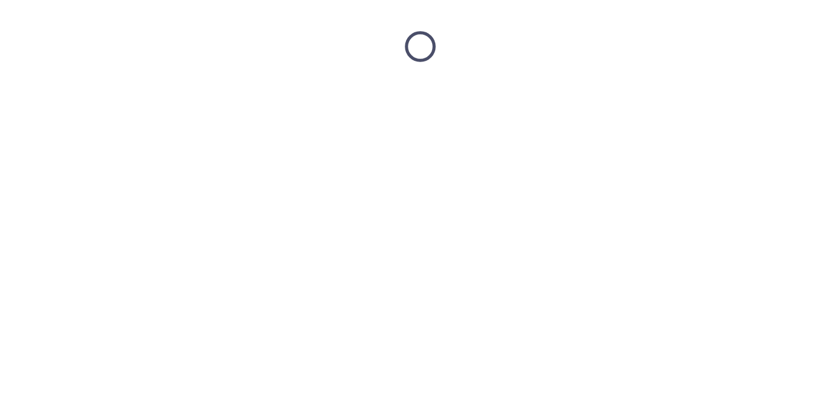
scroll to position [0, 0]
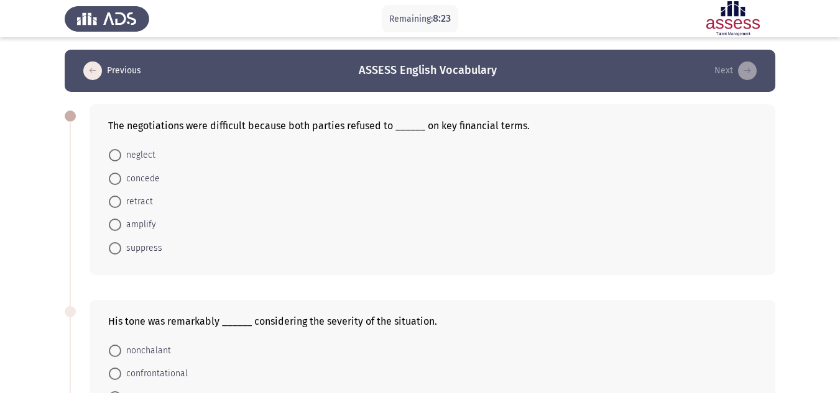
click at [137, 177] on span "concede" at bounding box center [140, 179] width 39 height 15
click at [121, 177] on input "concede" at bounding box center [115, 179] width 12 height 12
radio input "true"
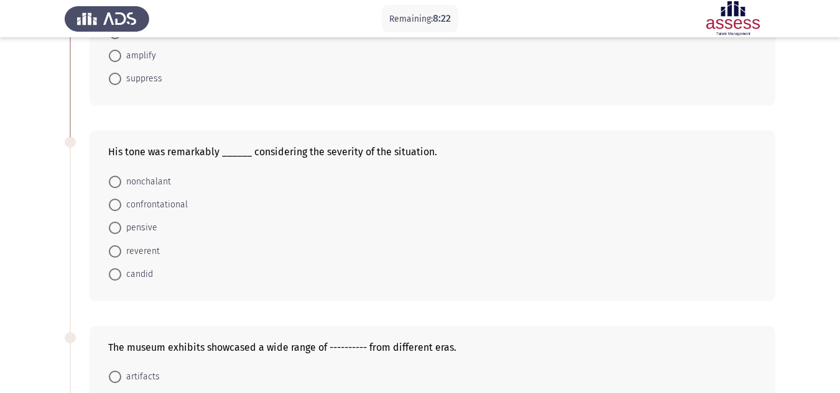
scroll to position [186, 0]
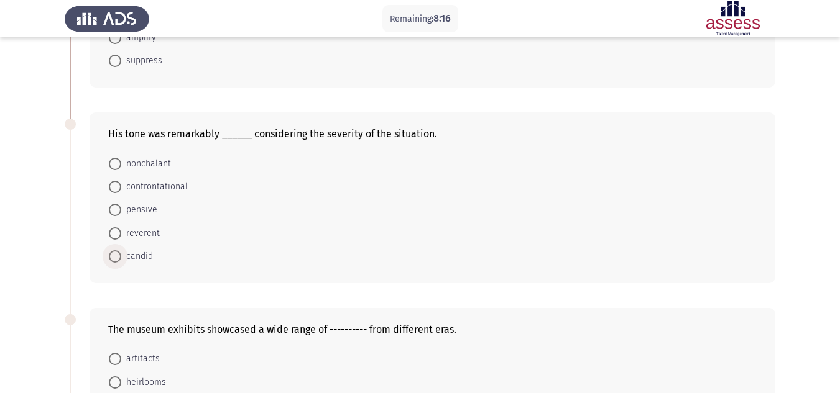
click at [142, 255] on span "candid" at bounding box center [137, 256] width 32 height 15
click at [121, 255] on input "candid" at bounding box center [115, 256] width 12 height 12
radio input "true"
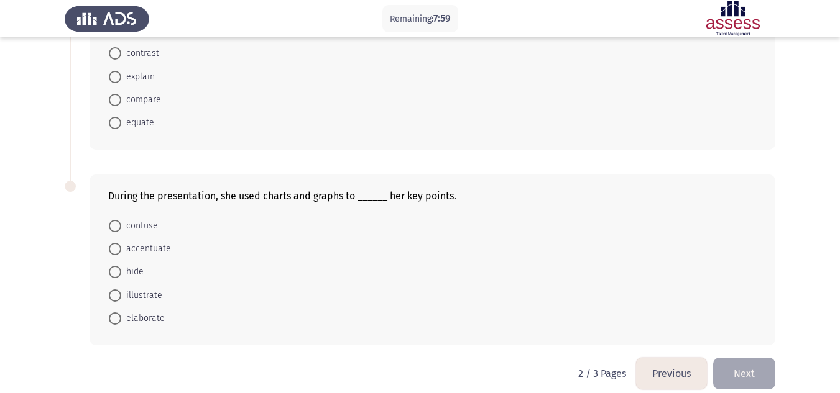
scroll to position [725, 0]
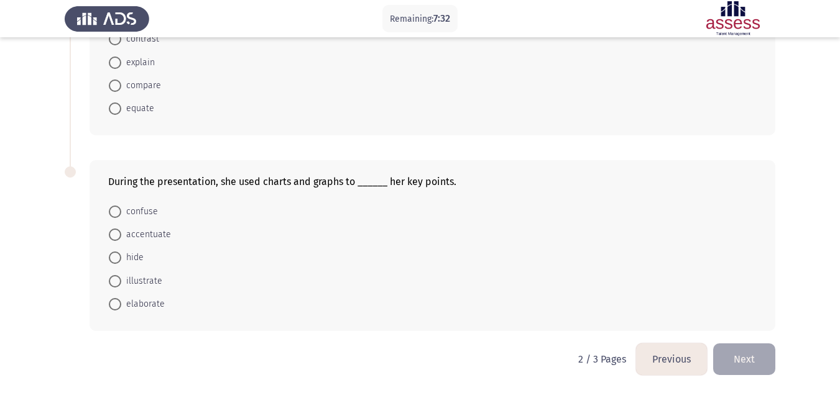
click at [149, 239] on span "accentuate" at bounding box center [146, 234] width 50 height 15
click at [121, 239] on input "accentuate" at bounding box center [115, 235] width 12 height 12
radio input "true"
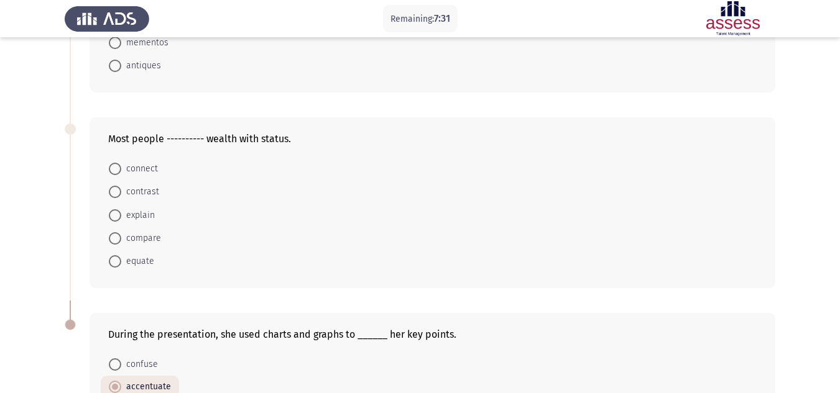
scroll to position [538, 0]
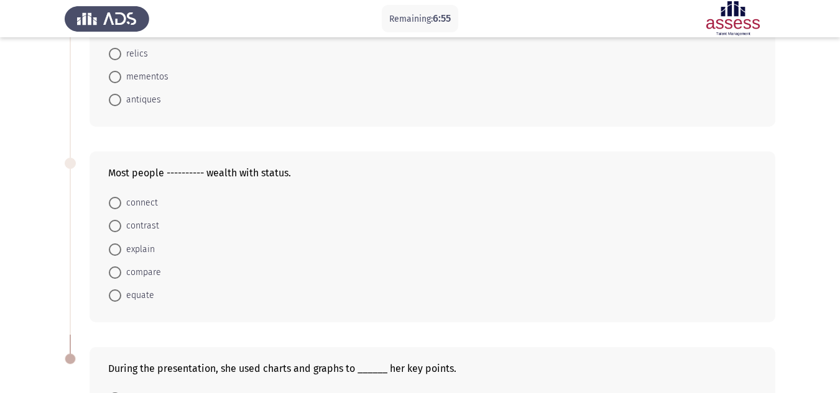
click at [154, 227] on span "contrast" at bounding box center [140, 226] width 38 height 15
click at [121, 227] on input "contrast" at bounding box center [115, 226] width 12 height 12
radio input "true"
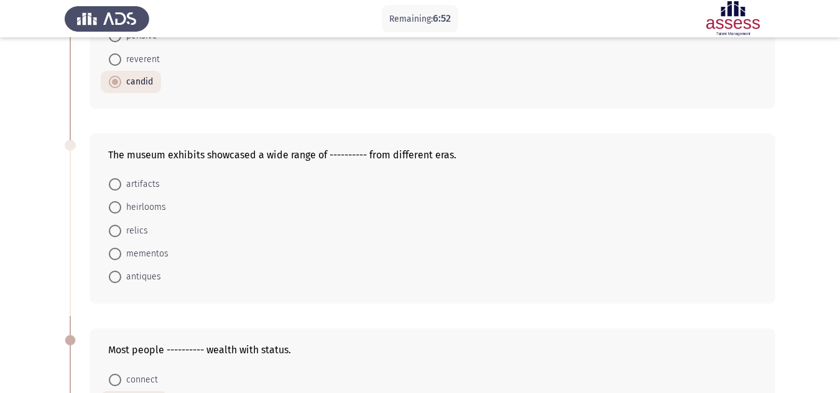
scroll to position [350, 0]
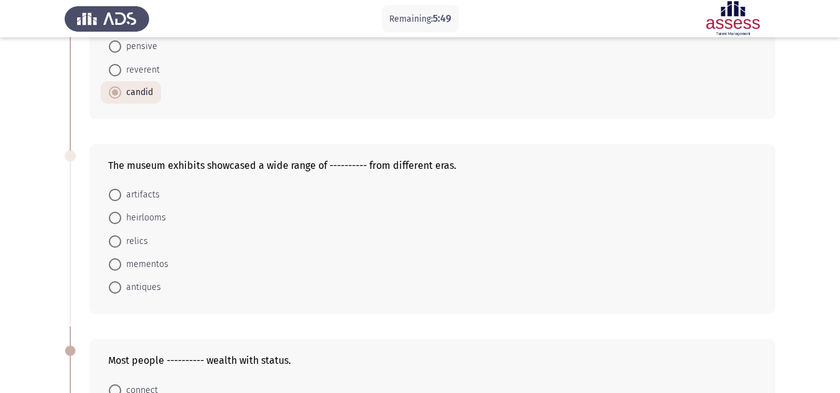
click at [142, 243] on span "relics" at bounding box center [134, 241] width 27 height 15
click at [121, 243] on input "relics" at bounding box center [115, 242] width 12 height 12
radio input "true"
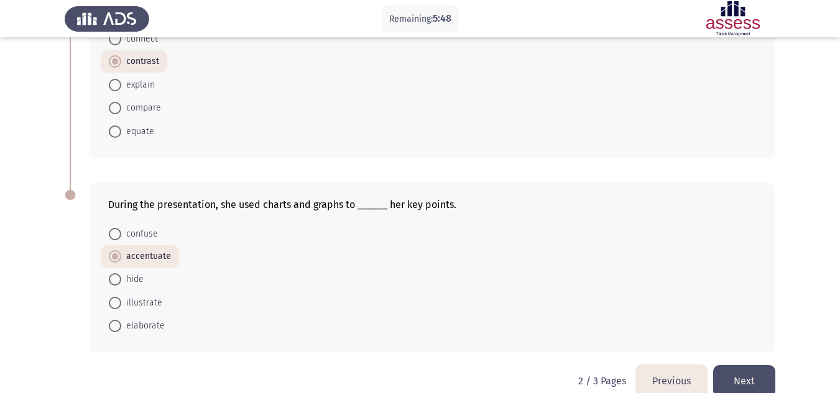
scroll to position [722, 0]
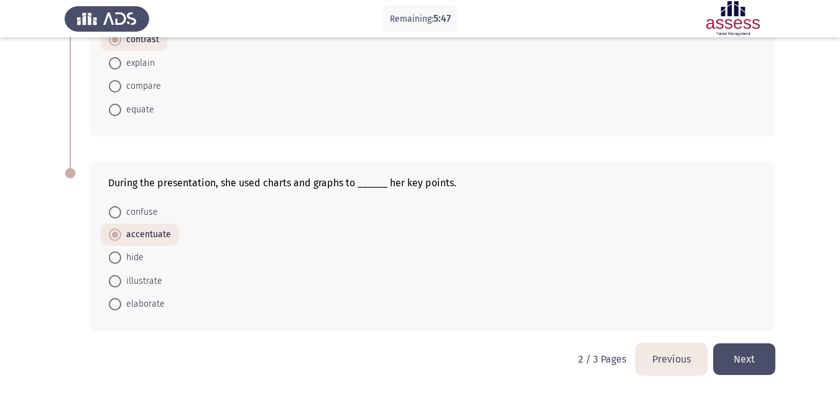
click at [747, 366] on button "Next" at bounding box center [744, 360] width 62 height 32
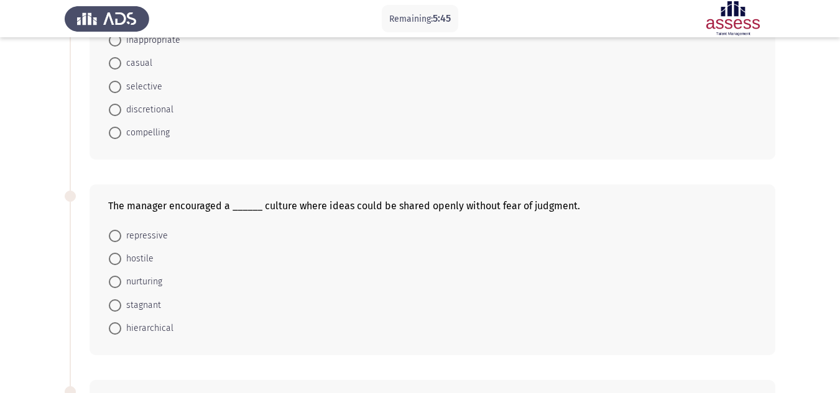
scroll to position [531, 0]
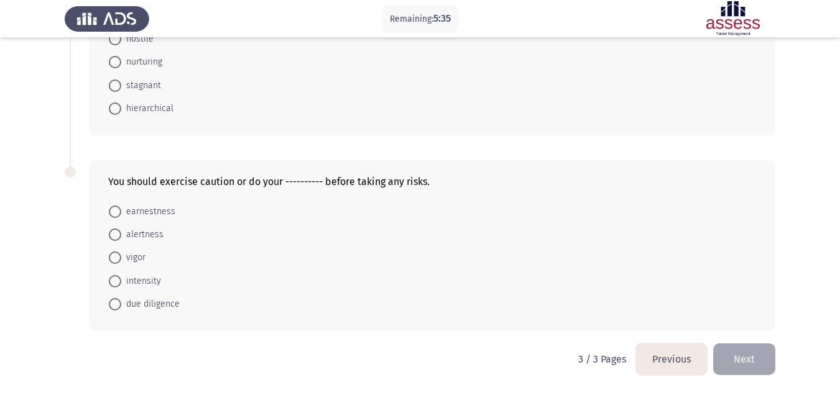
drag, startPoint x: 177, startPoint y: 209, endPoint x: 116, endPoint y: 216, distance: 61.9
click at [116, 216] on mat-radio-button "earnestness" at bounding box center [142, 211] width 83 height 23
click at [147, 209] on span "earnestness" at bounding box center [148, 211] width 54 height 15
click at [121, 209] on input "earnestness" at bounding box center [115, 212] width 12 height 12
radio input "true"
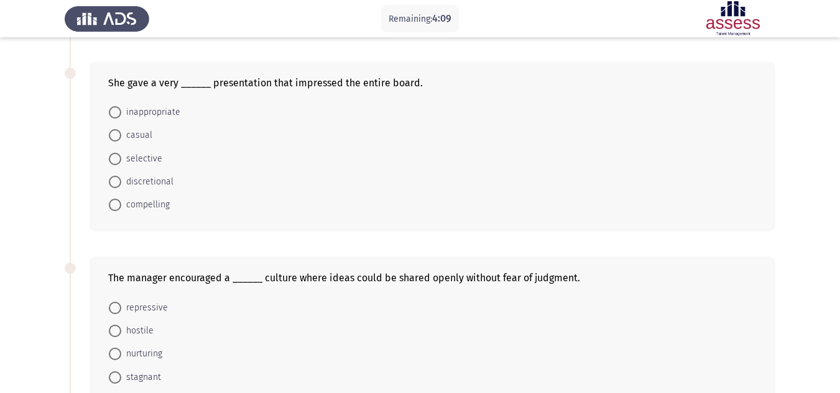
scroll to position [200, 0]
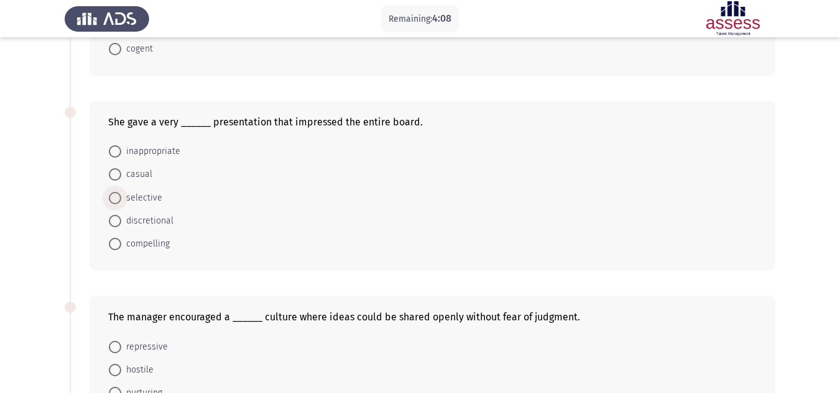
click at [152, 195] on span "selective" at bounding box center [141, 198] width 41 height 15
click at [121, 195] on input "selective" at bounding box center [115, 198] width 12 height 12
radio input "true"
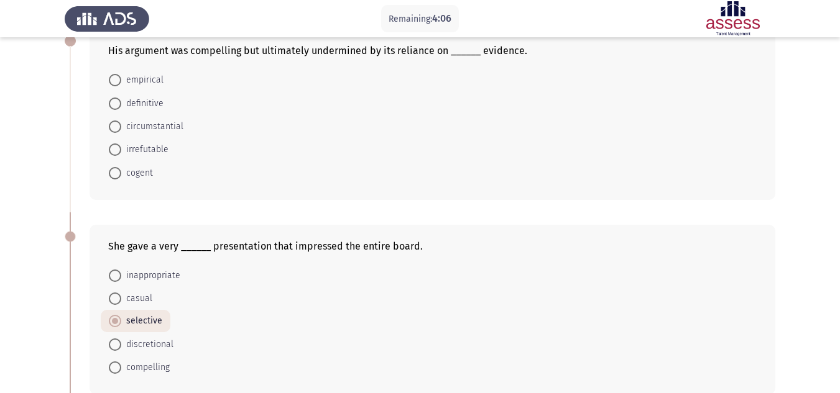
scroll to position [13, 0]
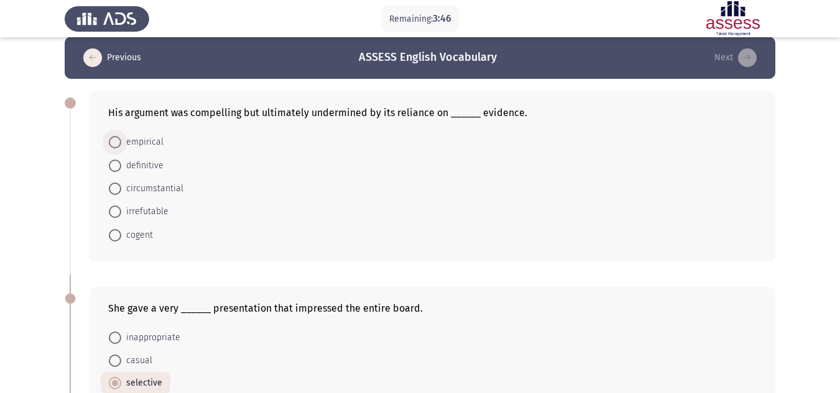
click at [147, 146] on span "empirical" at bounding box center [142, 142] width 42 height 15
click at [121, 146] on input "empirical" at bounding box center [115, 142] width 12 height 12
radio input "true"
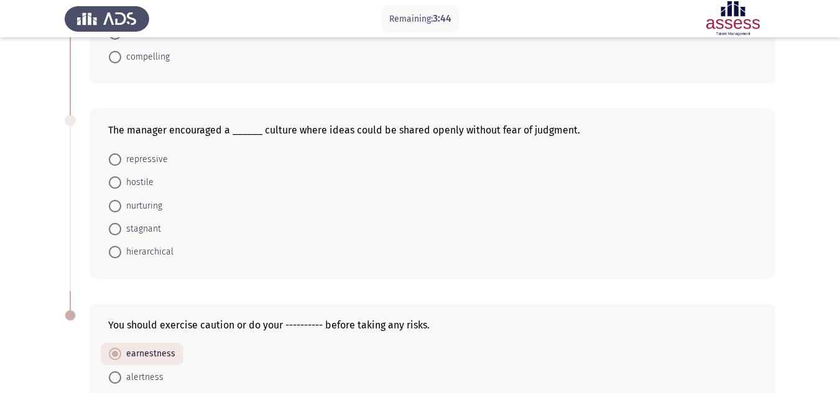
scroll to position [386, 0]
click at [135, 204] on span "nurturing" at bounding box center [141, 205] width 41 height 15
click at [121, 204] on input "nurturing" at bounding box center [115, 206] width 12 height 12
radio input "true"
click at [157, 226] on span "stagnant" at bounding box center [141, 228] width 40 height 15
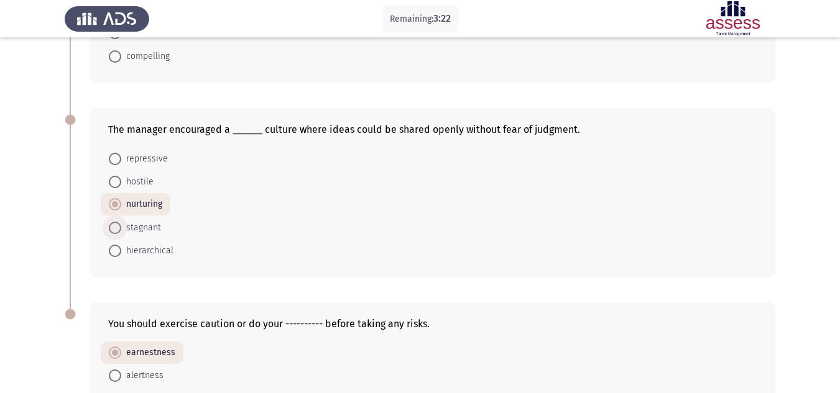
click at [121, 226] on input "stagnant" at bounding box center [115, 228] width 12 height 12
radio input "true"
click at [137, 255] on span "hierarchical" at bounding box center [147, 251] width 52 height 15
click at [121, 255] on input "hierarchical" at bounding box center [115, 251] width 12 height 12
radio input "true"
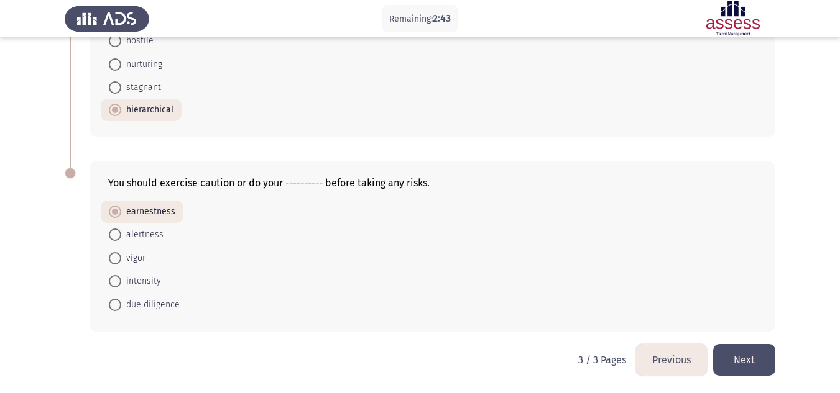
scroll to position [528, 0]
click at [732, 341] on div "You should exercise caution or do your ---------- before taking any risks. earn…" at bounding box center [420, 246] width 710 height 195
click at [732, 351] on button "Next" at bounding box center [744, 360] width 62 height 32
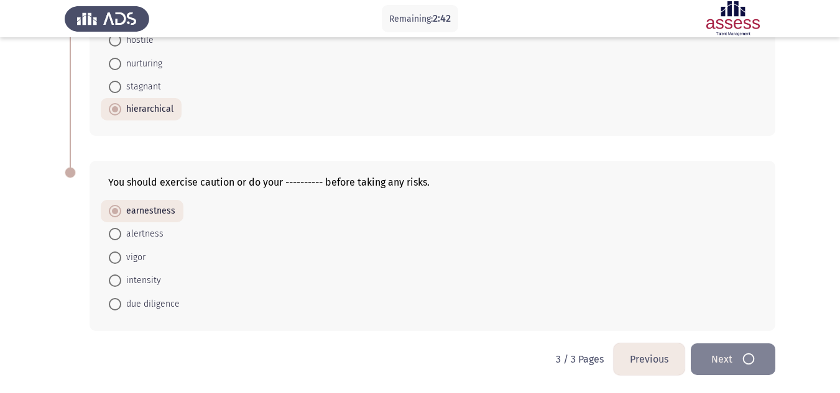
scroll to position [0, 0]
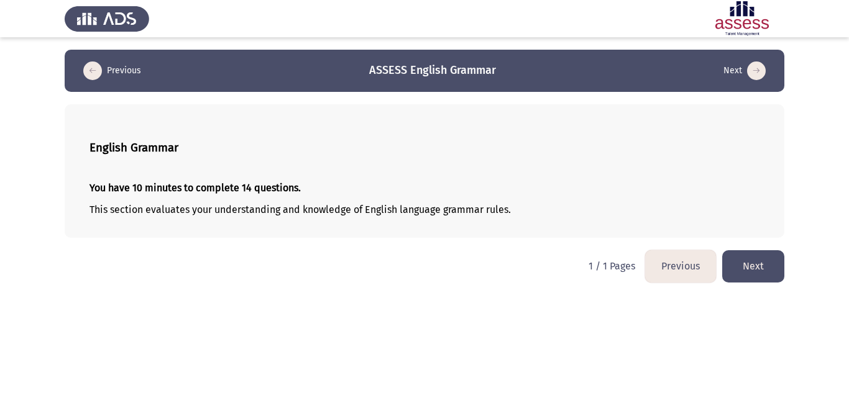
click at [746, 254] on button "Next" at bounding box center [753, 266] width 62 height 32
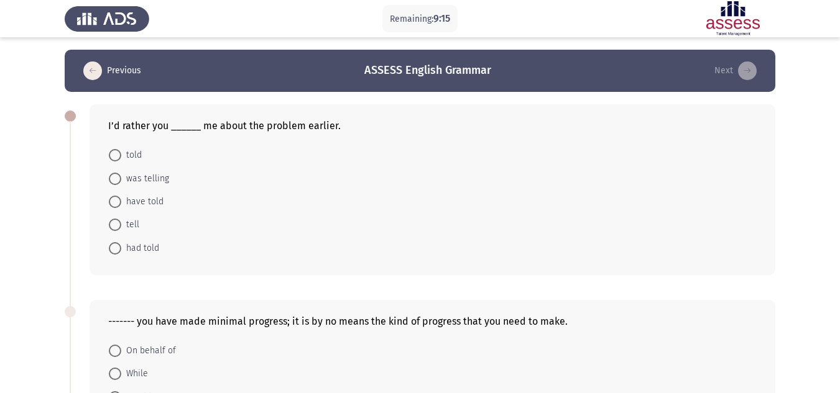
click at [122, 223] on span "tell" at bounding box center [130, 225] width 18 height 15
click at [121, 223] on input "tell" at bounding box center [115, 225] width 12 height 12
radio input "true"
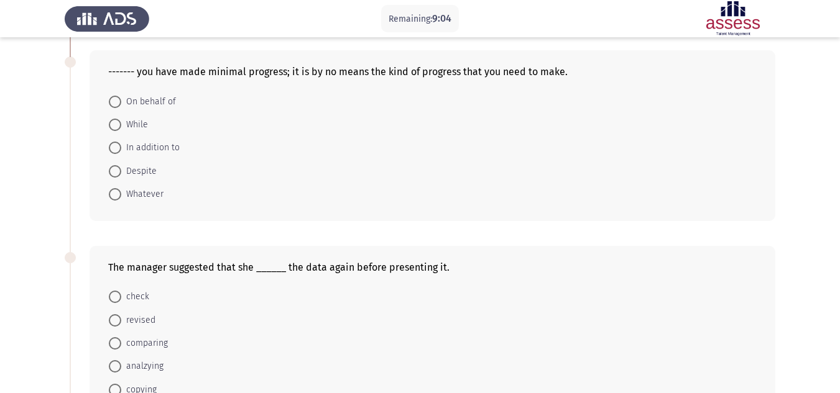
scroll to position [311, 0]
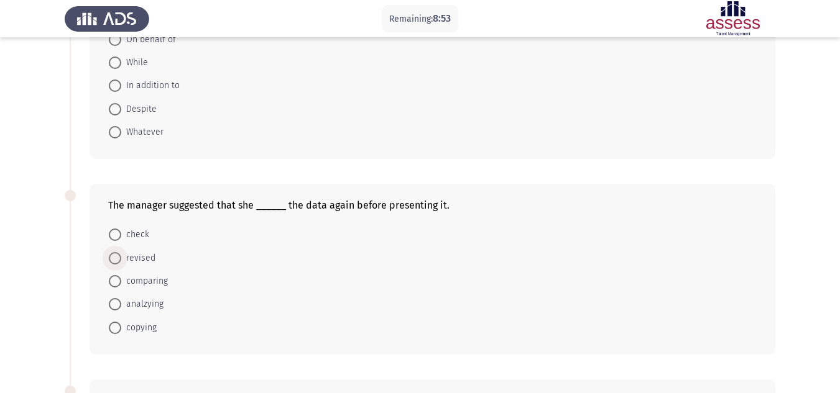
click at [134, 262] on span "revised" at bounding box center [138, 258] width 34 height 15
click at [121, 262] on input "revised" at bounding box center [115, 258] width 12 height 12
radio input "true"
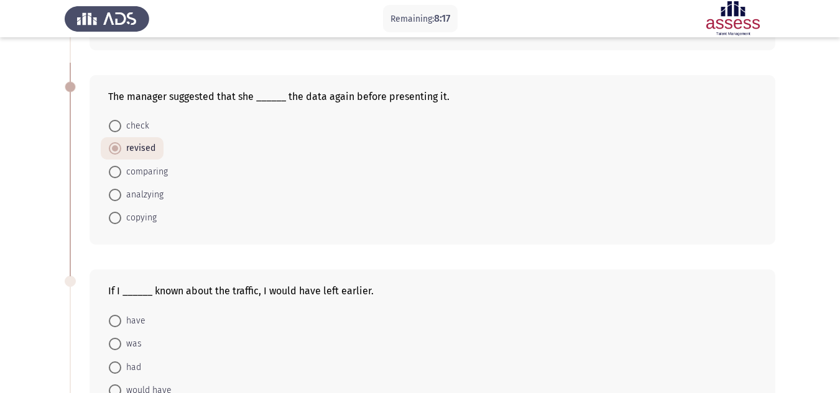
scroll to position [497, 0]
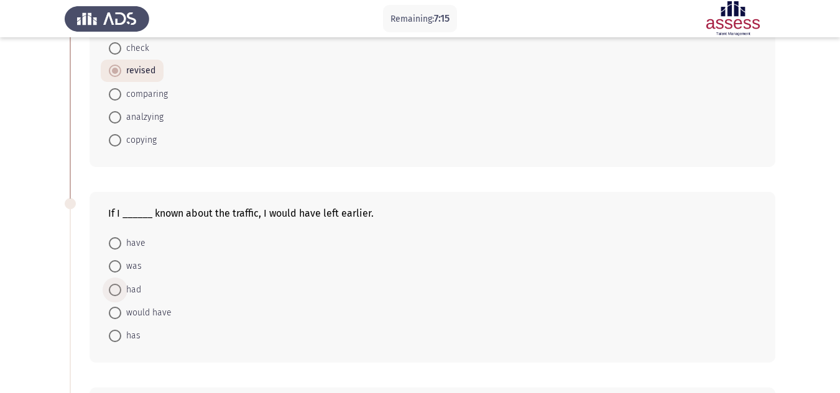
click at [137, 293] on span "had" at bounding box center [131, 290] width 20 height 15
click at [121, 293] on input "had" at bounding box center [115, 290] width 12 height 12
radio input "true"
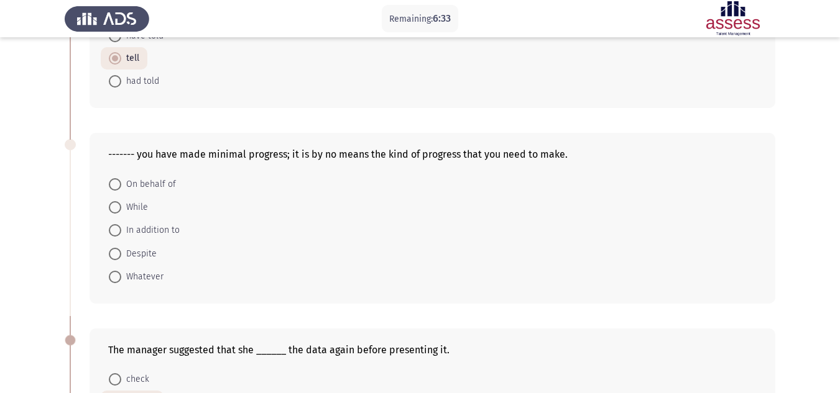
scroll to position [165, 0]
click at [149, 236] on span "In addition to" at bounding box center [150, 231] width 58 height 15
click at [121, 236] on input "In addition to" at bounding box center [115, 232] width 12 height 12
radio input "true"
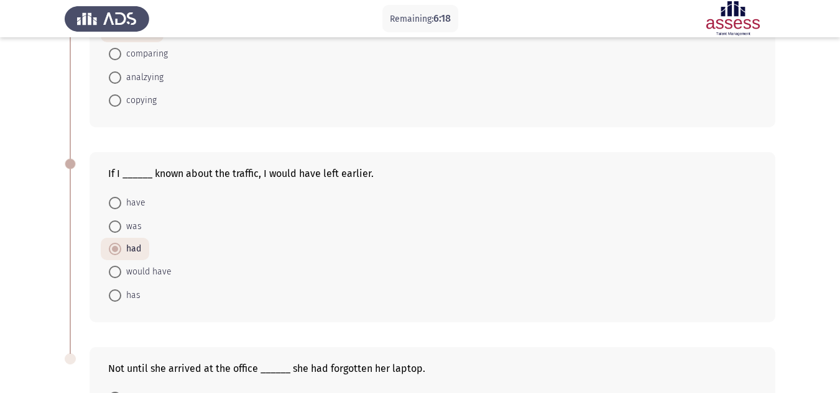
scroll to position [723, 0]
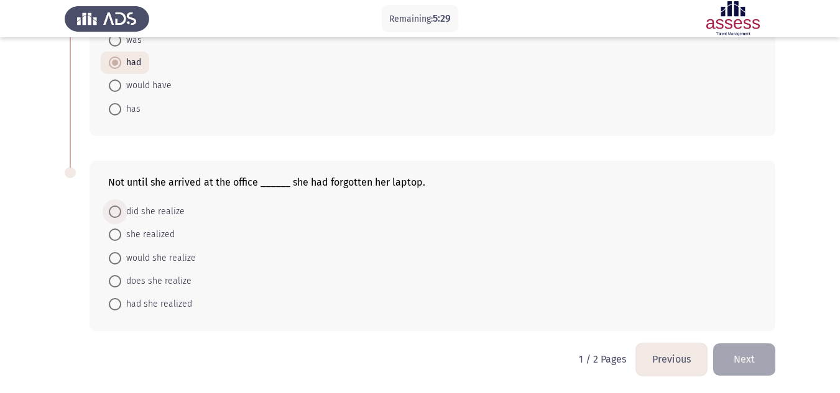
click at [168, 214] on span "did she realize" at bounding box center [152, 211] width 63 height 15
click at [121, 214] on input "did she realize" at bounding box center [115, 212] width 12 height 12
radio input "true"
click at [178, 218] on span "did she realize" at bounding box center [152, 211] width 63 height 15
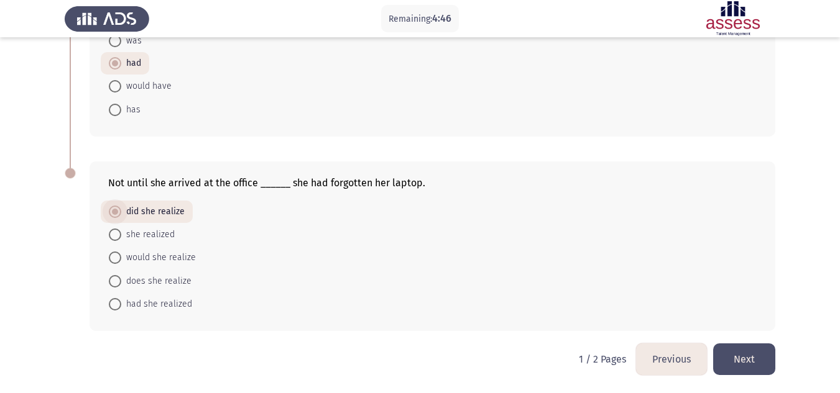
click at [121, 218] on input "did she realize" at bounding box center [115, 212] width 12 height 12
click at [169, 281] on span "does she realize" at bounding box center [156, 281] width 70 height 15
click at [121, 281] on input "does she realize" at bounding box center [115, 281] width 12 height 12
radio input "true"
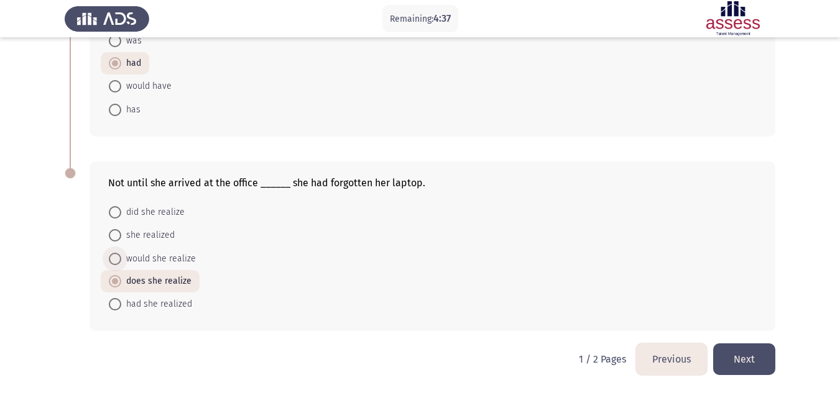
click at [174, 260] on span "would she realize" at bounding box center [158, 259] width 75 height 15
click at [121, 260] on input "would she realize" at bounding box center [115, 259] width 12 height 12
radio input "true"
click at [159, 212] on span "did she realize" at bounding box center [152, 212] width 63 height 15
click at [121, 212] on input "did she realize" at bounding box center [115, 212] width 12 height 12
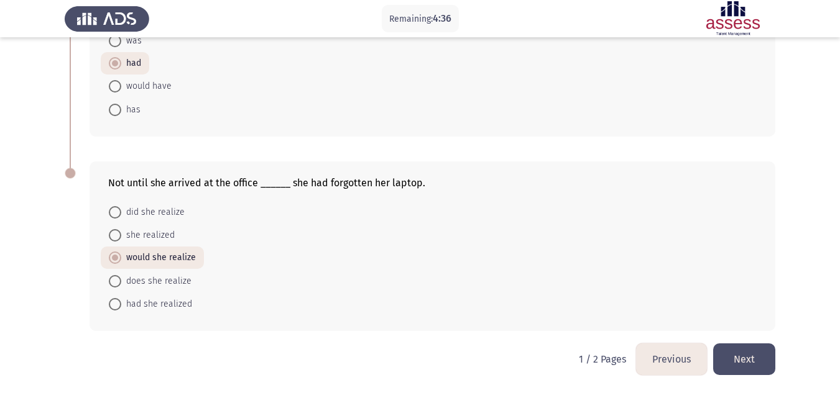
radio input "true"
click at [732, 339] on div "Not until she arrived at the office ______ she had forgotten her laptop. did sh…" at bounding box center [420, 246] width 710 height 195
click at [732, 352] on button "Next" at bounding box center [744, 360] width 62 height 32
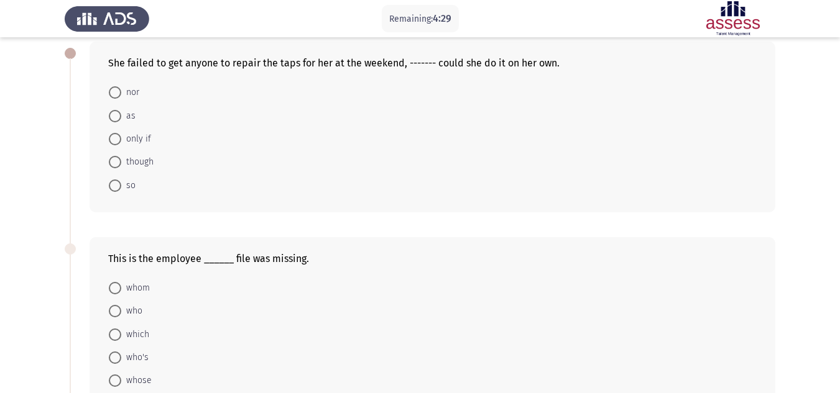
scroll to position [186, 0]
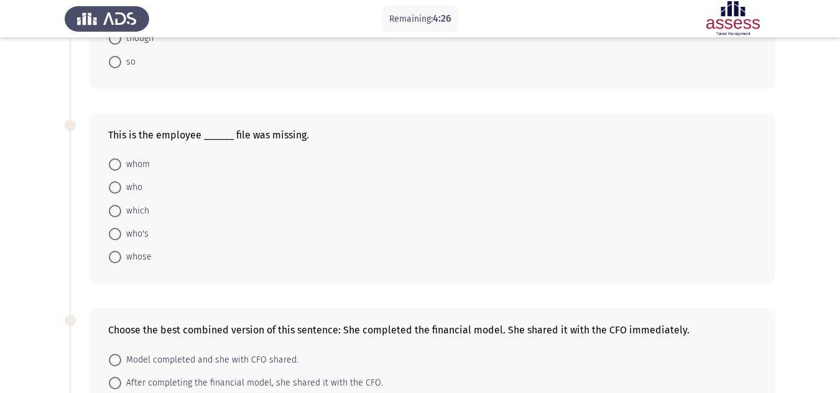
click at [120, 188] on span at bounding box center [115, 188] width 12 height 12
click at [120, 188] on input "who" at bounding box center [115, 188] width 12 height 12
radio input "true"
click at [122, 232] on span "who's" at bounding box center [134, 233] width 27 height 15
click at [121, 232] on input "who's" at bounding box center [115, 233] width 12 height 12
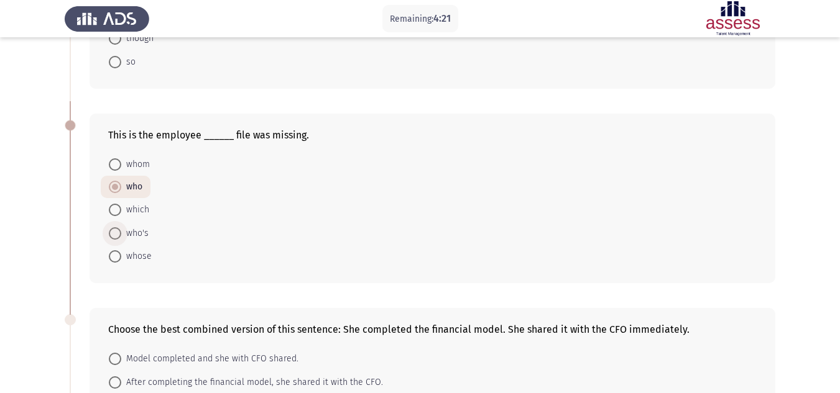
radio input "true"
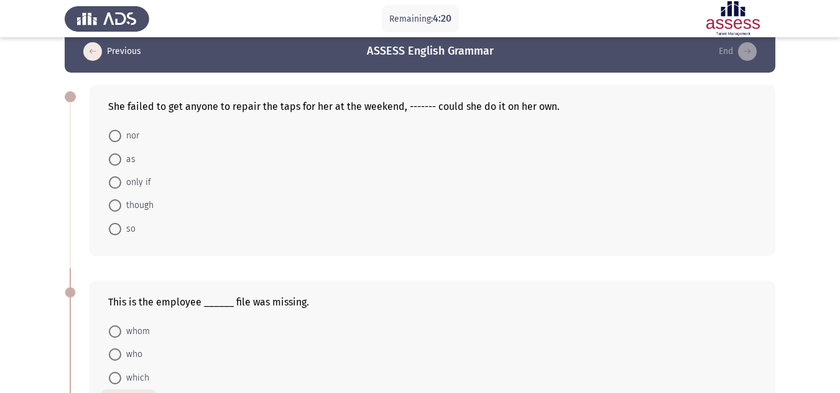
scroll to position [0, 0]
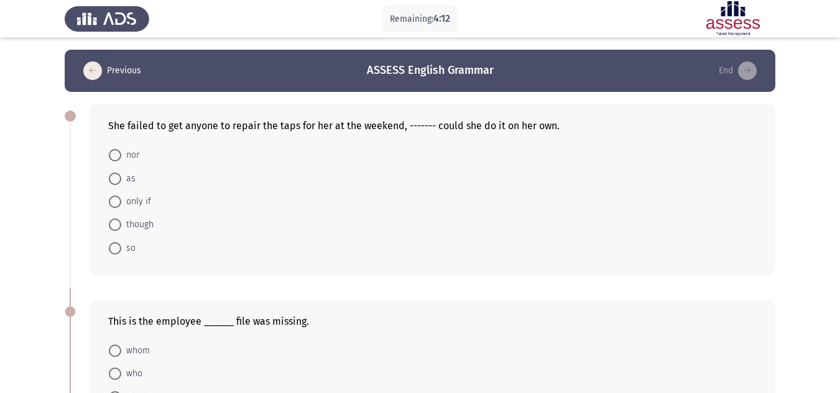
click at [106, 244] on mat-radio-button "so" at bounding box center [122, 247] width 43 height 23
click at [111, 246] on span at bounding box center [115, 248] width 12 height 12
click at [111, 246] on input "so" at bounding box center [115, 248] width 12 height 12
radio input "true"
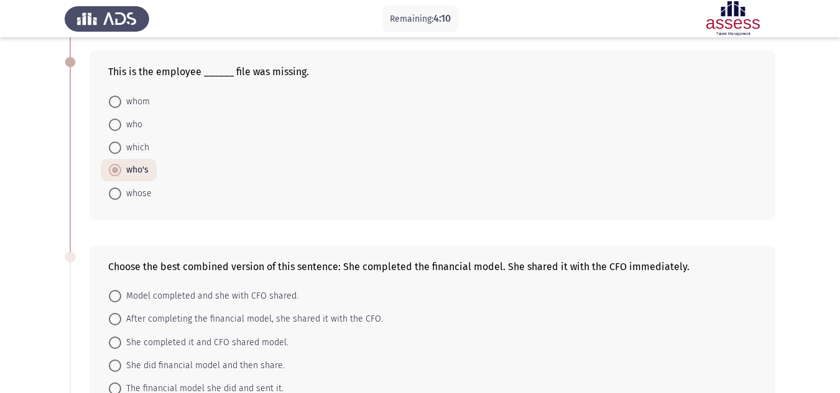
scroll to position [311, 0]
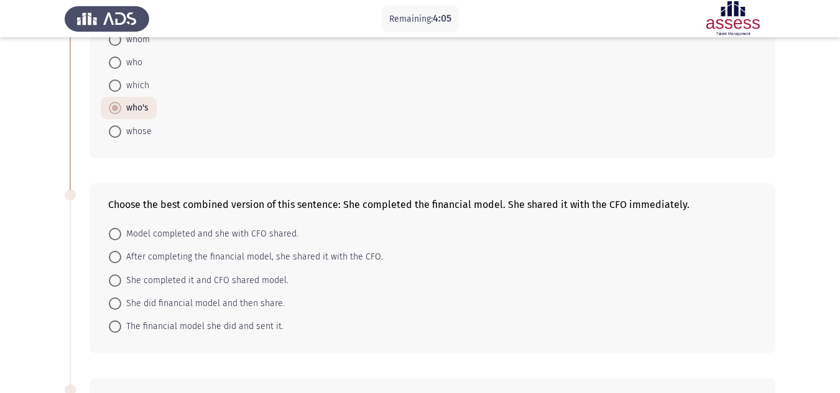
drag, startPoint x: 352, startPoint y: 207, endPoint x: 458, endPoint y: 207, distance: 106.3
click at [458, 207] on div "Choose the best combined version of this sentence: She completed the financial …" at bounding box center [432, 205] width 648 height 12
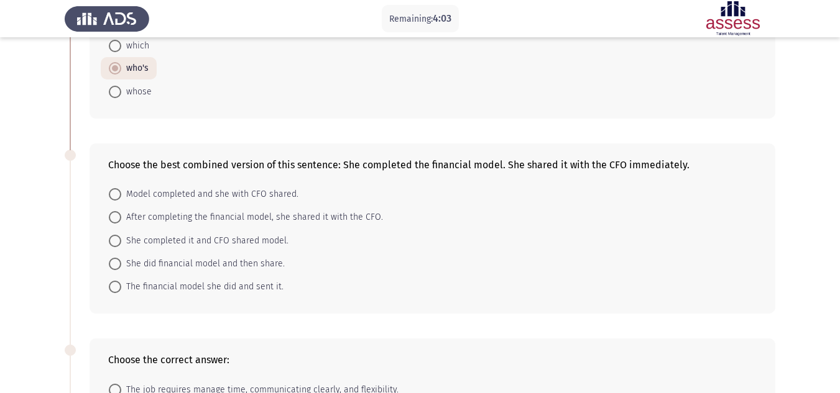
scroll to position [373, 0]
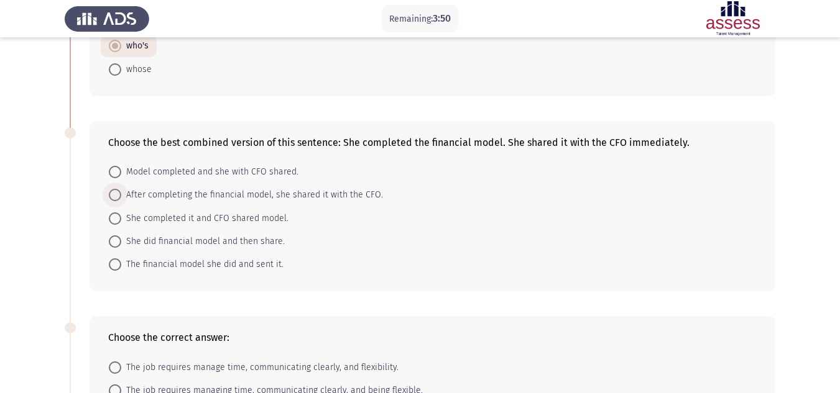
click at [239, 195] on span "After completing the financial model, she shared it with the CFO." at bounding box center [252, 195] width 262 height 15
click at [121, 195] on input "After completing the financial model, she shared it with the CFO." at bounding box center [115, 195] width 12 height 12
radio input "true"
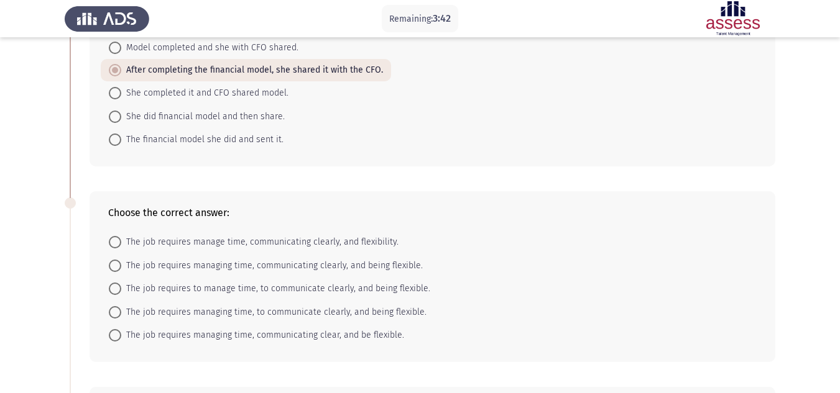
scroll to position [559, 0]
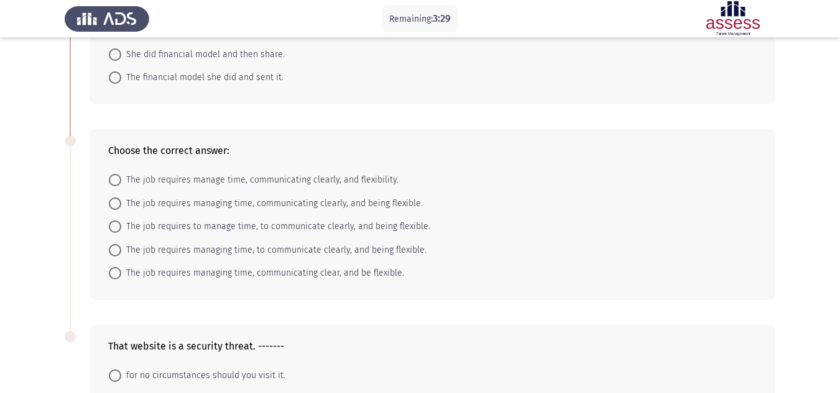
click at [274, 250] on span "The job requires managing time, to communicate clearly, and being flexible." at bounding box center [273, 250] width 305 height 15
click at [121, 250] on input "The job requires managing time, to communicate clearly, and being flexible." at bounding box center [115, 250] width 12 height 12
radio input "true"
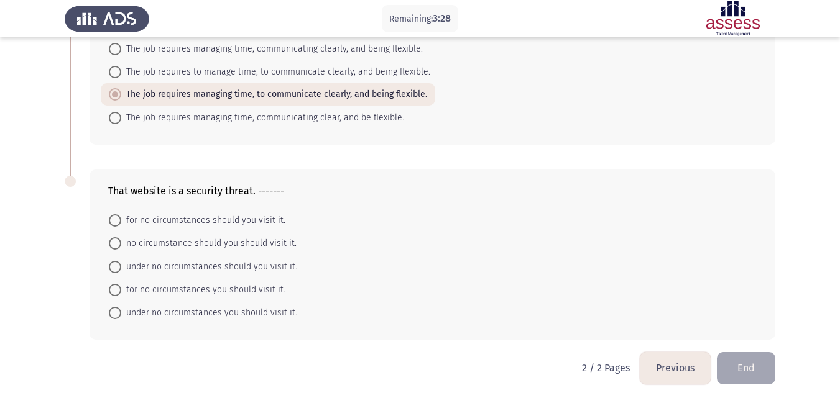
scroll to position [723, 0]
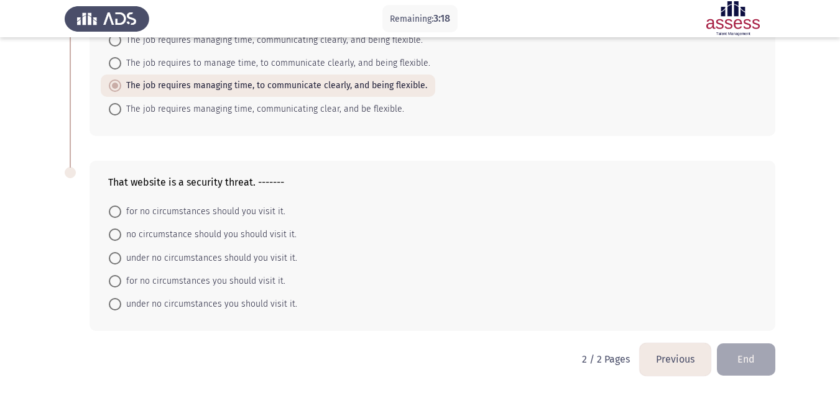
click at [149, 283] on span "for no circumstances you should visit it." at bounding box center [203, 281] width 164 height 15
click at [121, 283] on input "for no circumstances you should visit it." at bounding box center [115, 281] width 12 height 12
radio input "true"
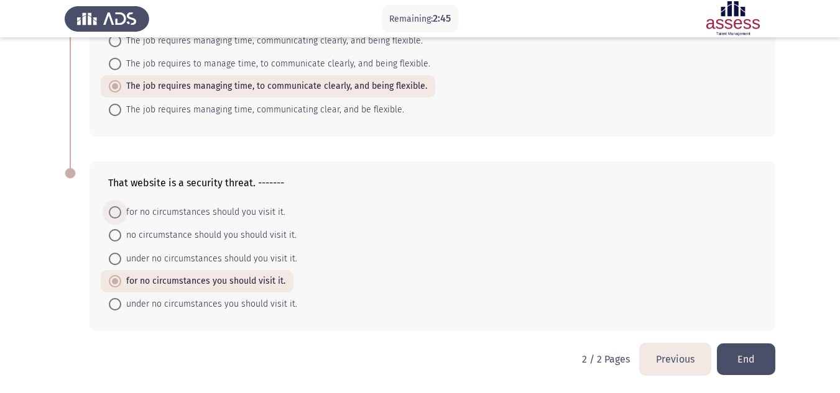
click at [264, 219] on span "for no circumstances should you visit it." at bounding box center [203, 212] width 164 height 15
click at [121, 219] on input "for no circumstances should you visit it." at bounding box center [115, 212] width 12 height 12
radio input "true"
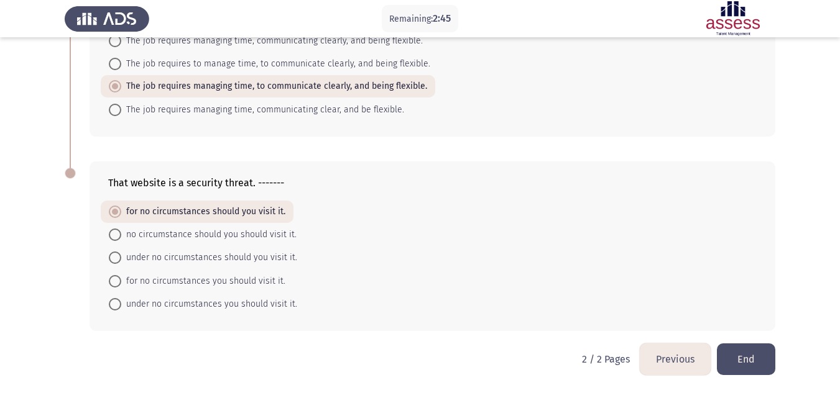
click at [224, 281] on span "for no circumstances you should visit it." at bounding box center [203, 281] width 164 height 15
click at [121, 281] on input "for no circumstances you should visit it." at bounding box center [115, 281] width 12 height 12
radio input "true"
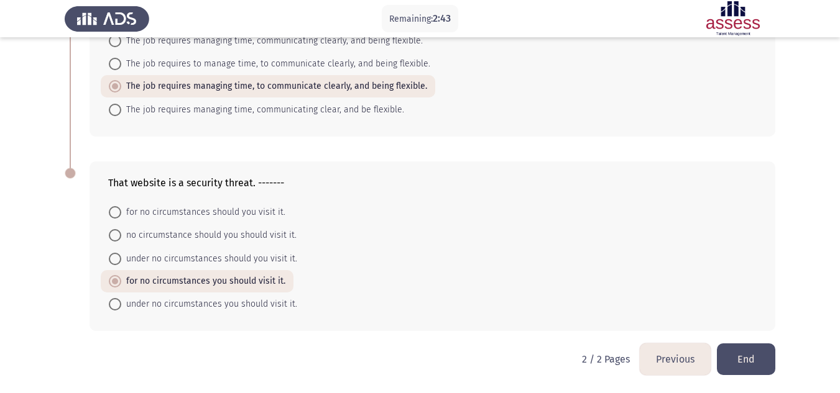
click at [659, 361] on button "Previous" at bounding box center [675, 360] width 71 height 32
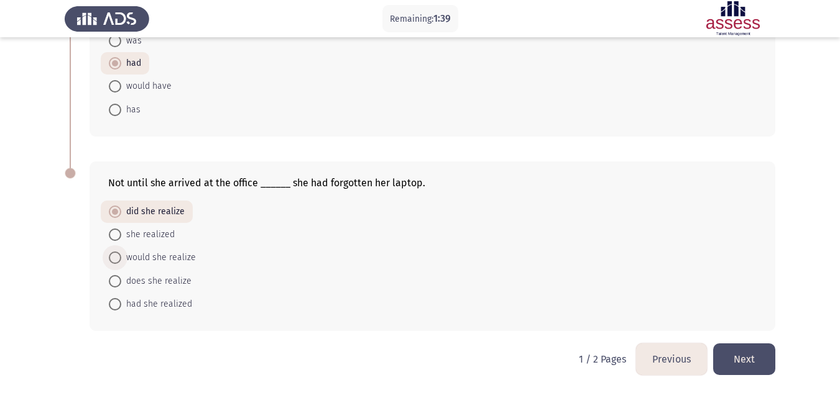
click at [170, 253] on span "would she realize" at bounding box center [158, 257] width 75 height 15
click at [121, 253] on input "would she realize" at bounding box center [115, 258] width 12 height 12
radio input "true"
click at [732, 347] on button "Next" at bounding box center [744, 360] width 62 height 32
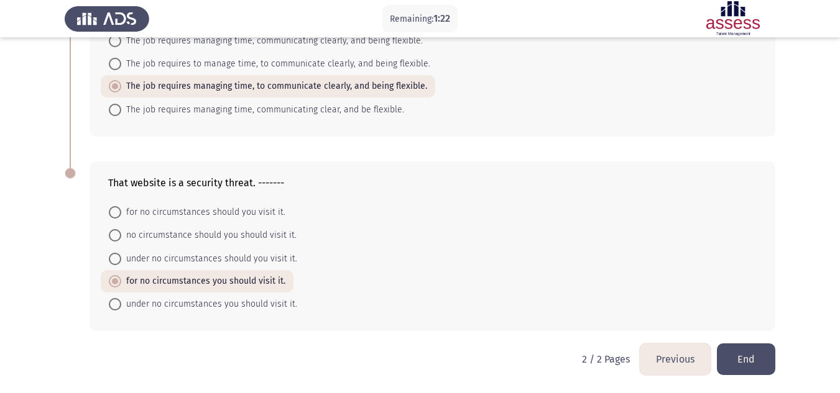
click at [731, 353] on button "End" at bounding box center [746, 360] width 58 height 32
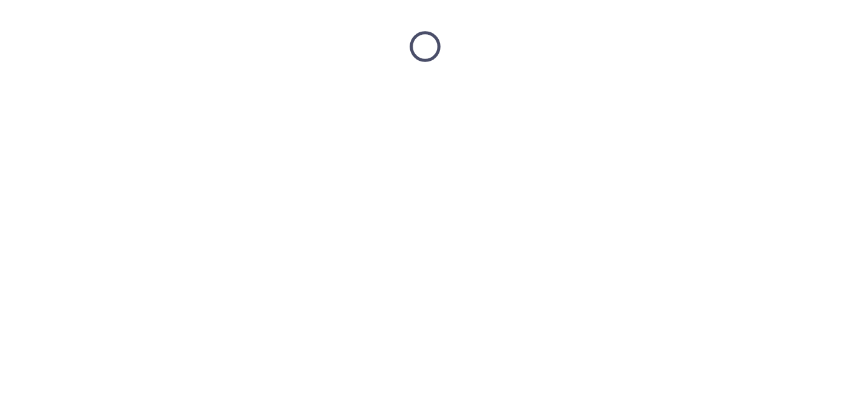
scroll to position [0, 0]
